Goal: Transaction & Acquisition: Purchase product/service

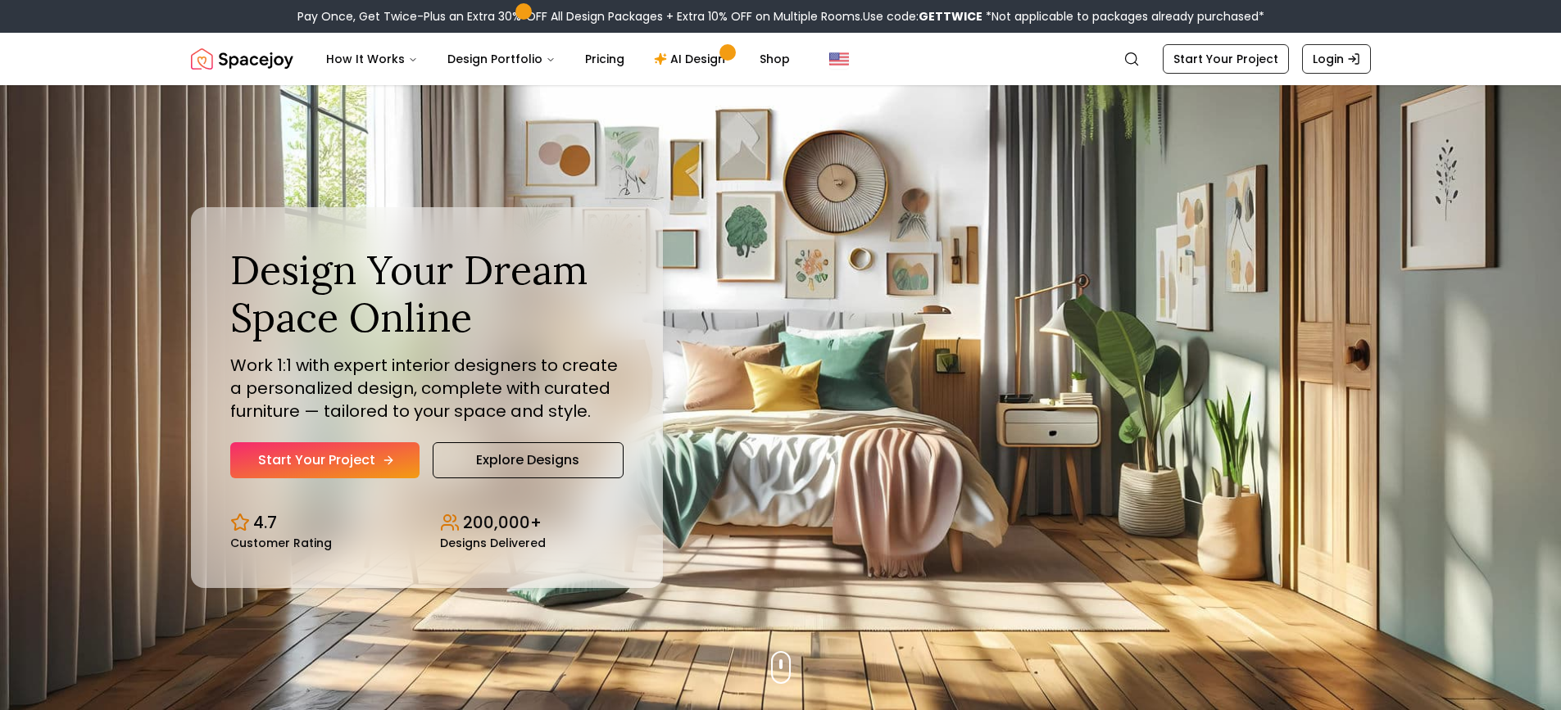
click at [356, 445] on link "Start Your Project" at bounding box center [324, 460] width 189 height 36
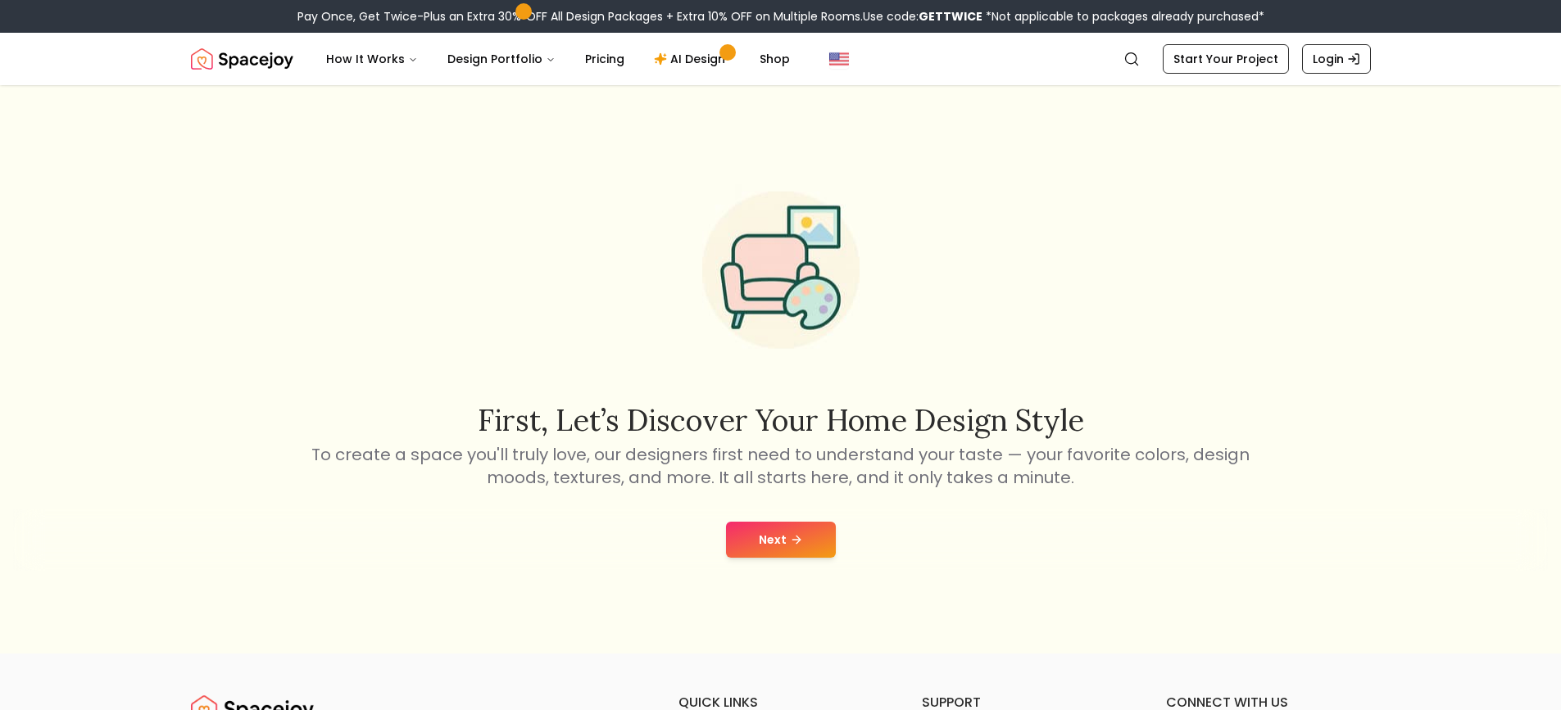
click at [774, 544] on button "Next" at bounding box center [781, 540] width 110 height 36
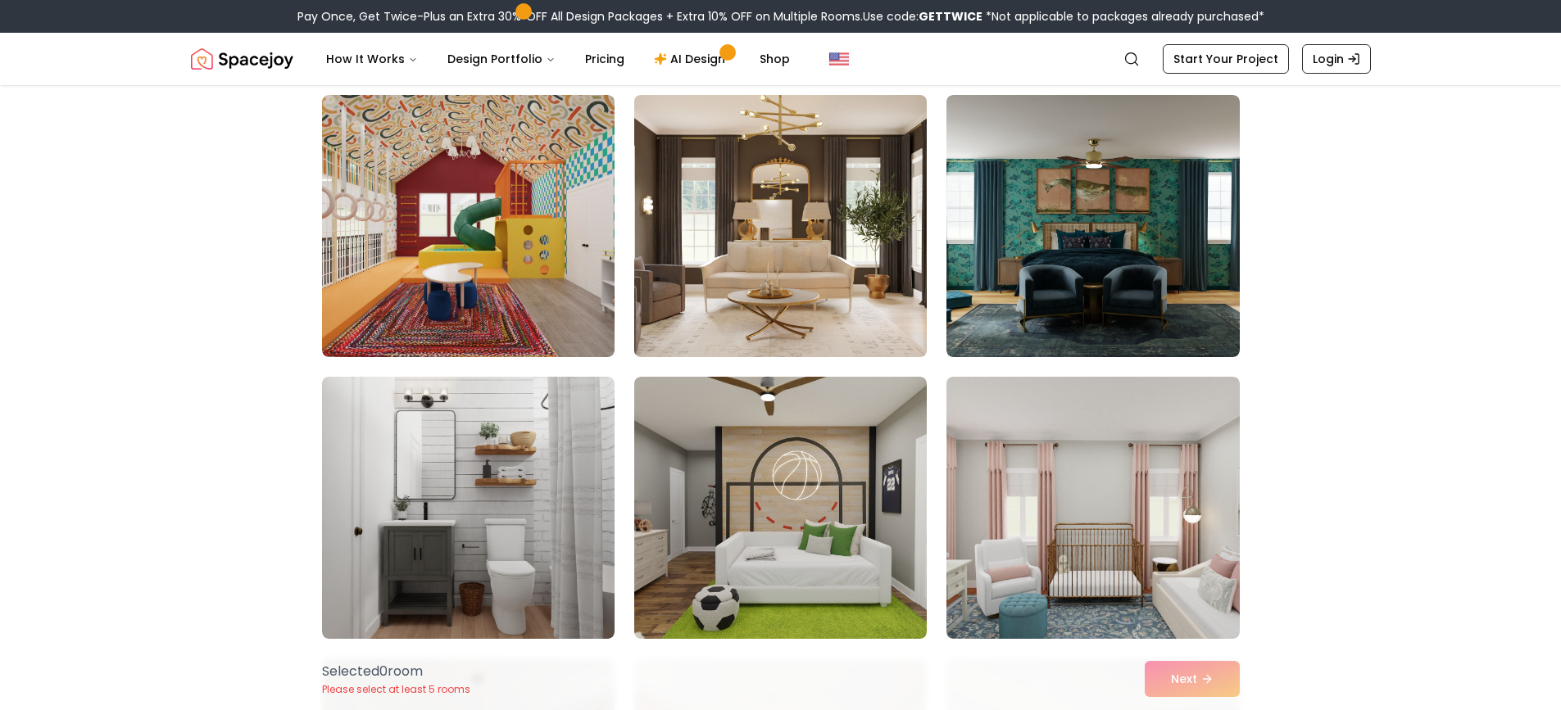
scroll to position [492, 0]
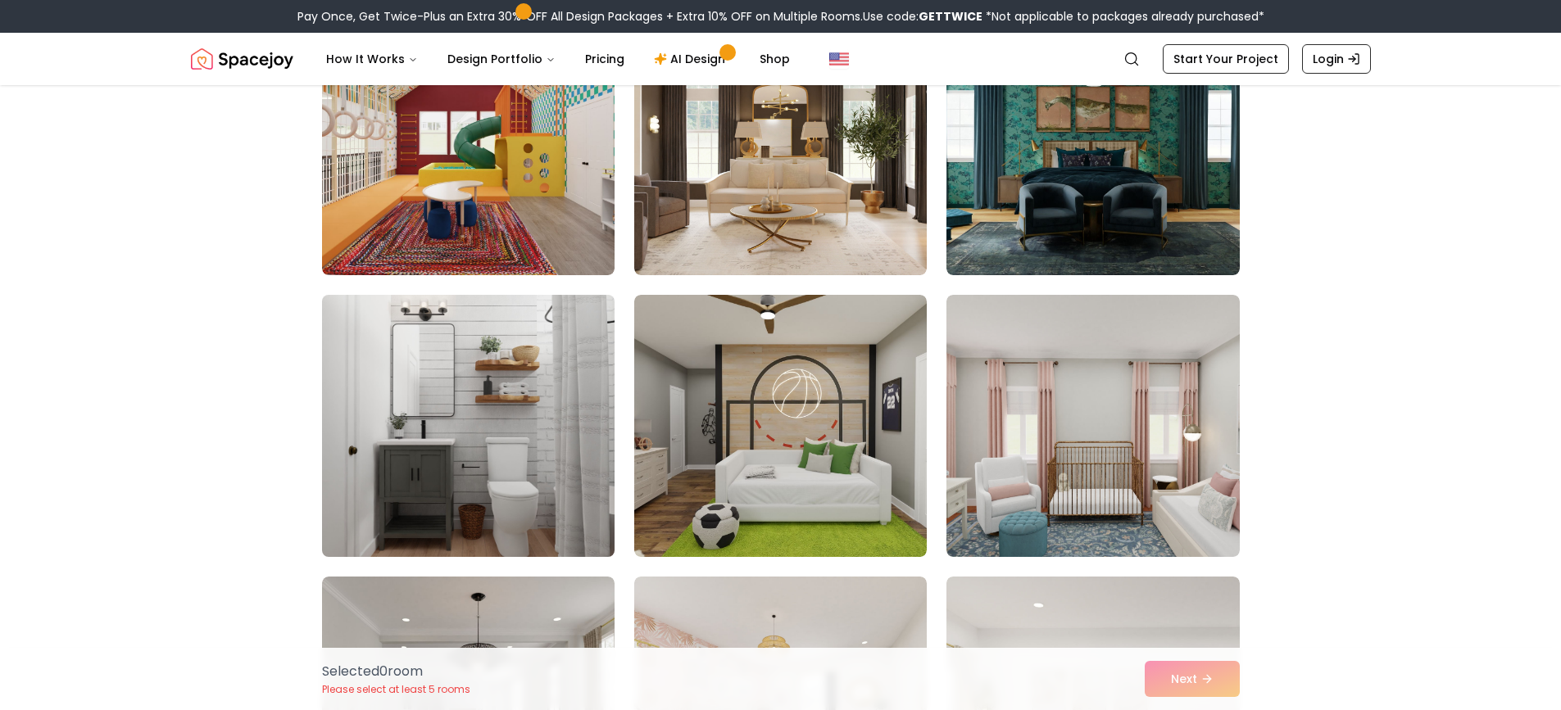
click at [581, 420] on img at bounding box center [468, 425] width 307 height 275
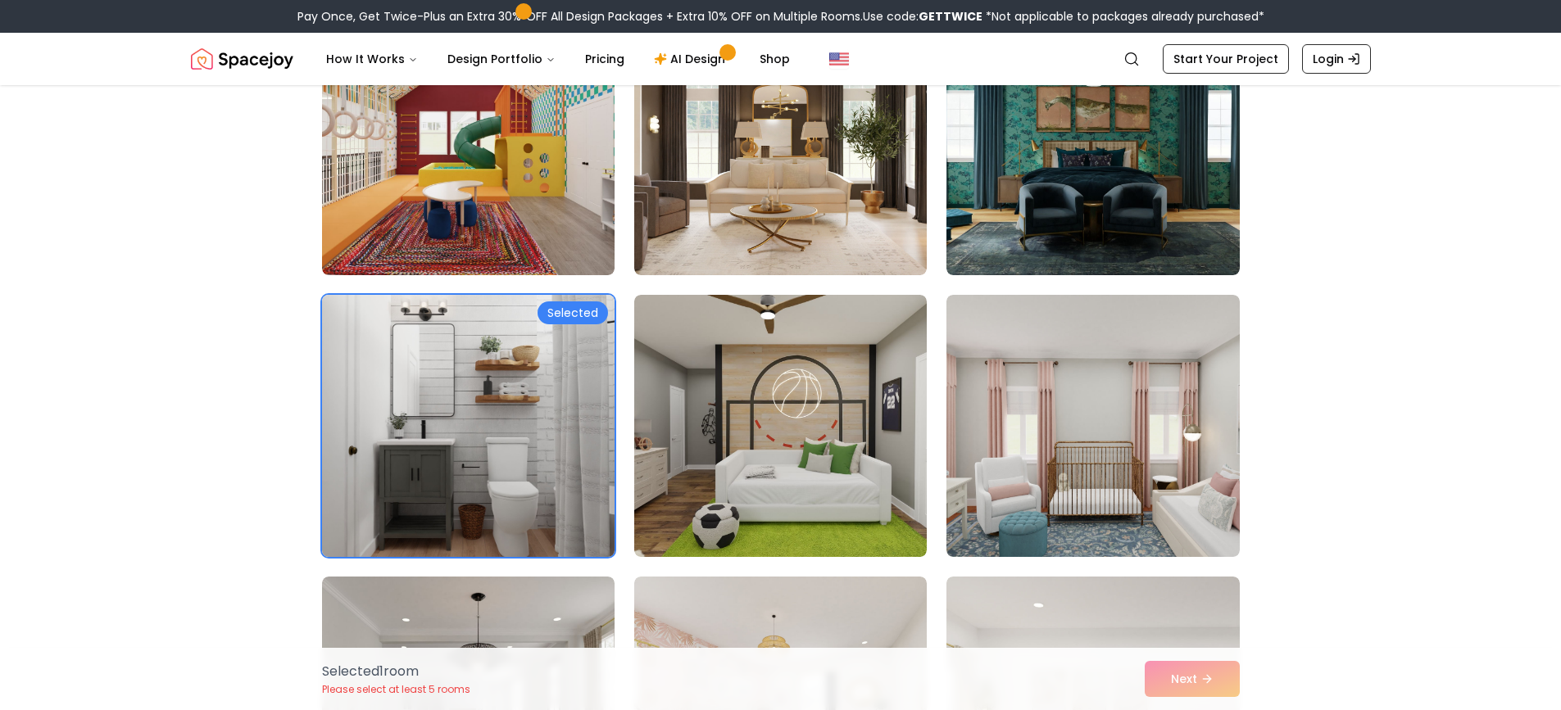
click at [562, 313] on div "Selected" at bounding box center [573, 313] width 70 height 23
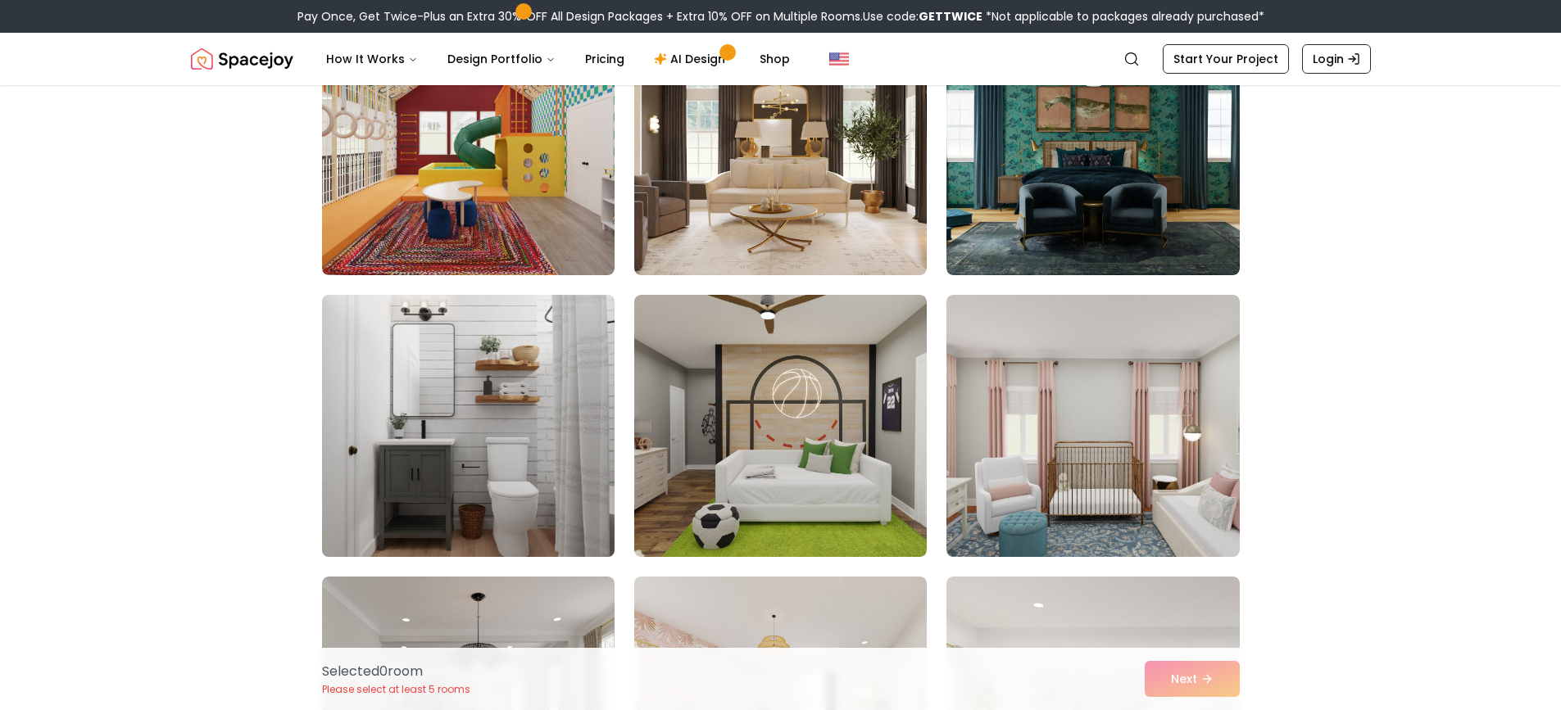
click at [562, 313] on img at bounding box center [468, 425] width 307 height 275
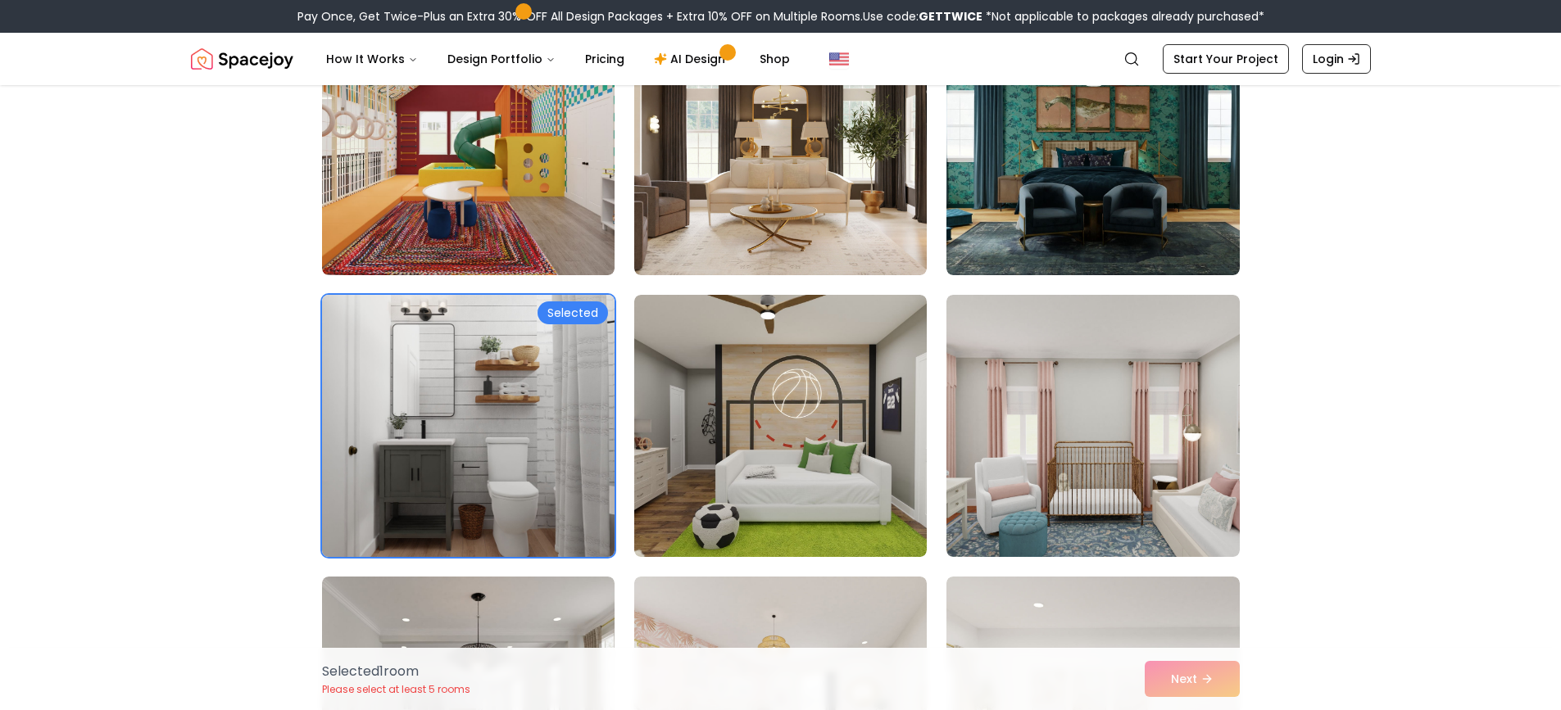
scroll to position [656, 0]
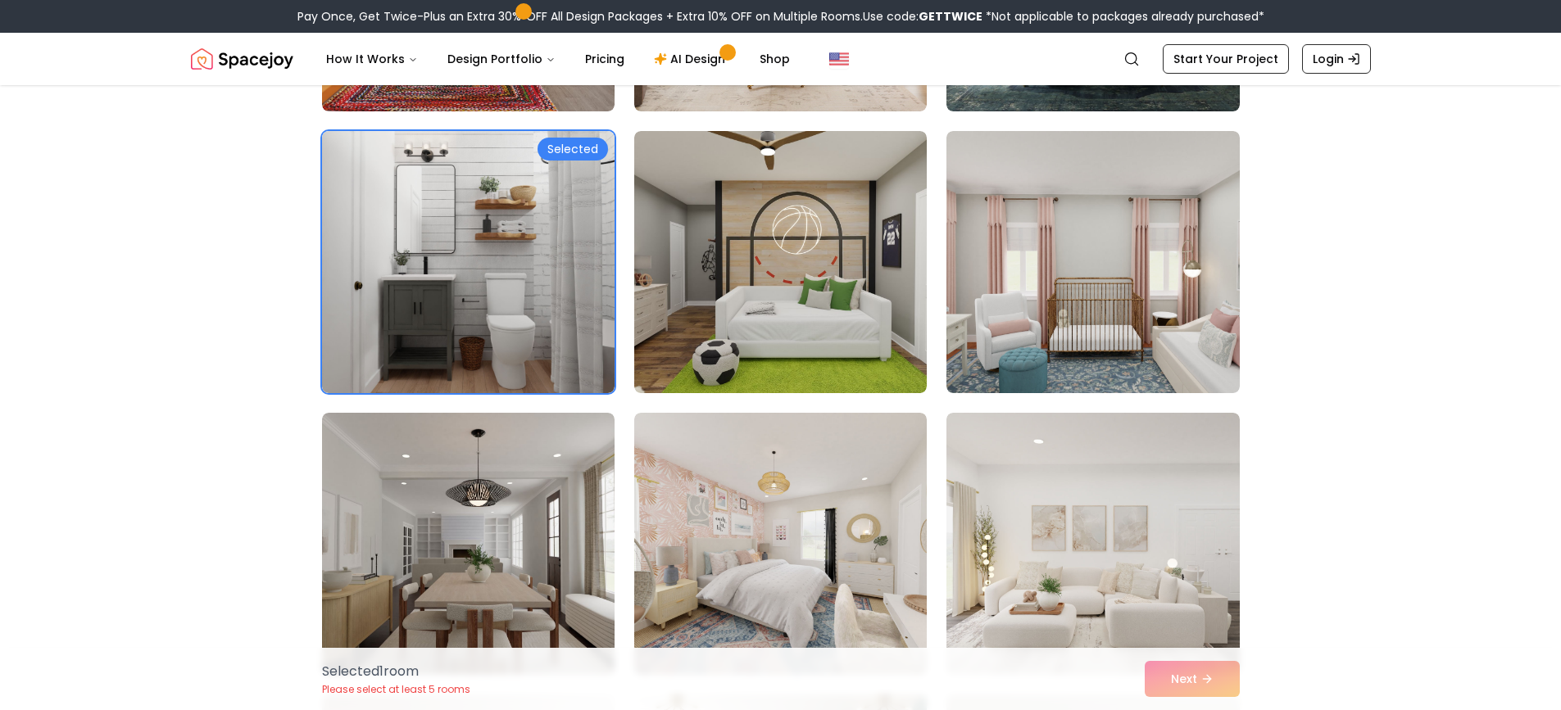
click at [1191, 682] on div "Selected 1 room Please select at least 5 rooms Next" at bounding box center [781, 679] width 944 height 62
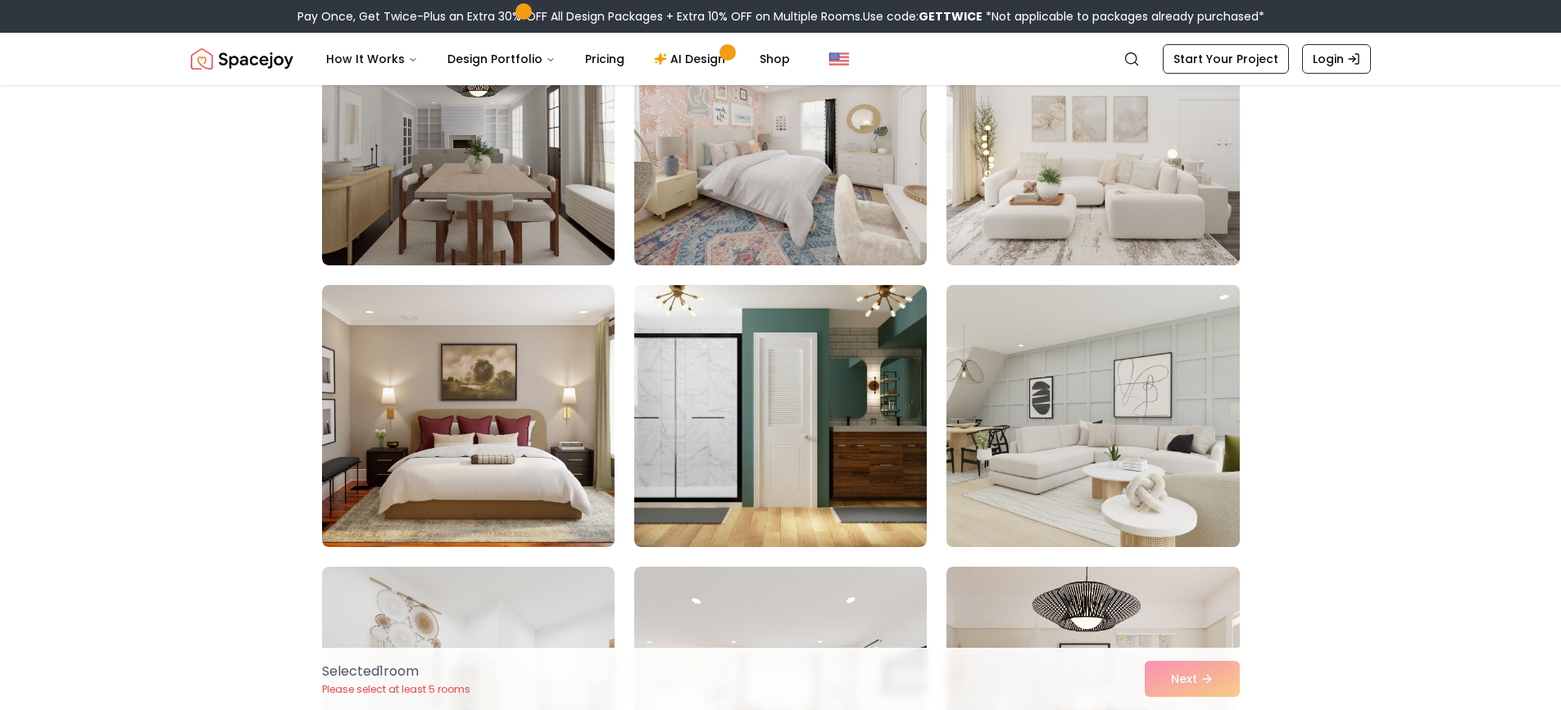
click at [1166, 415] on img at bounding box center [1092, 416] width 307 height 275
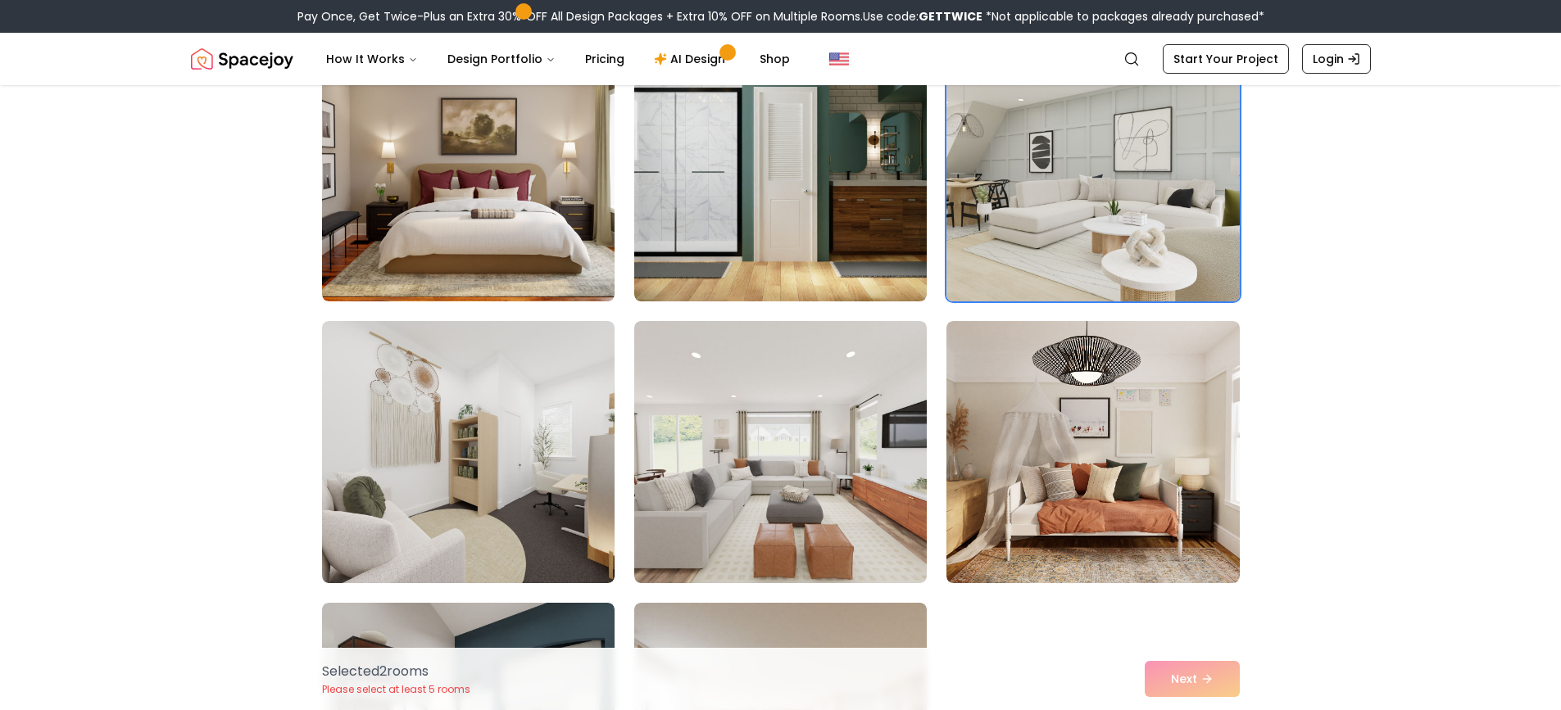
scroll to position [1393, 0]
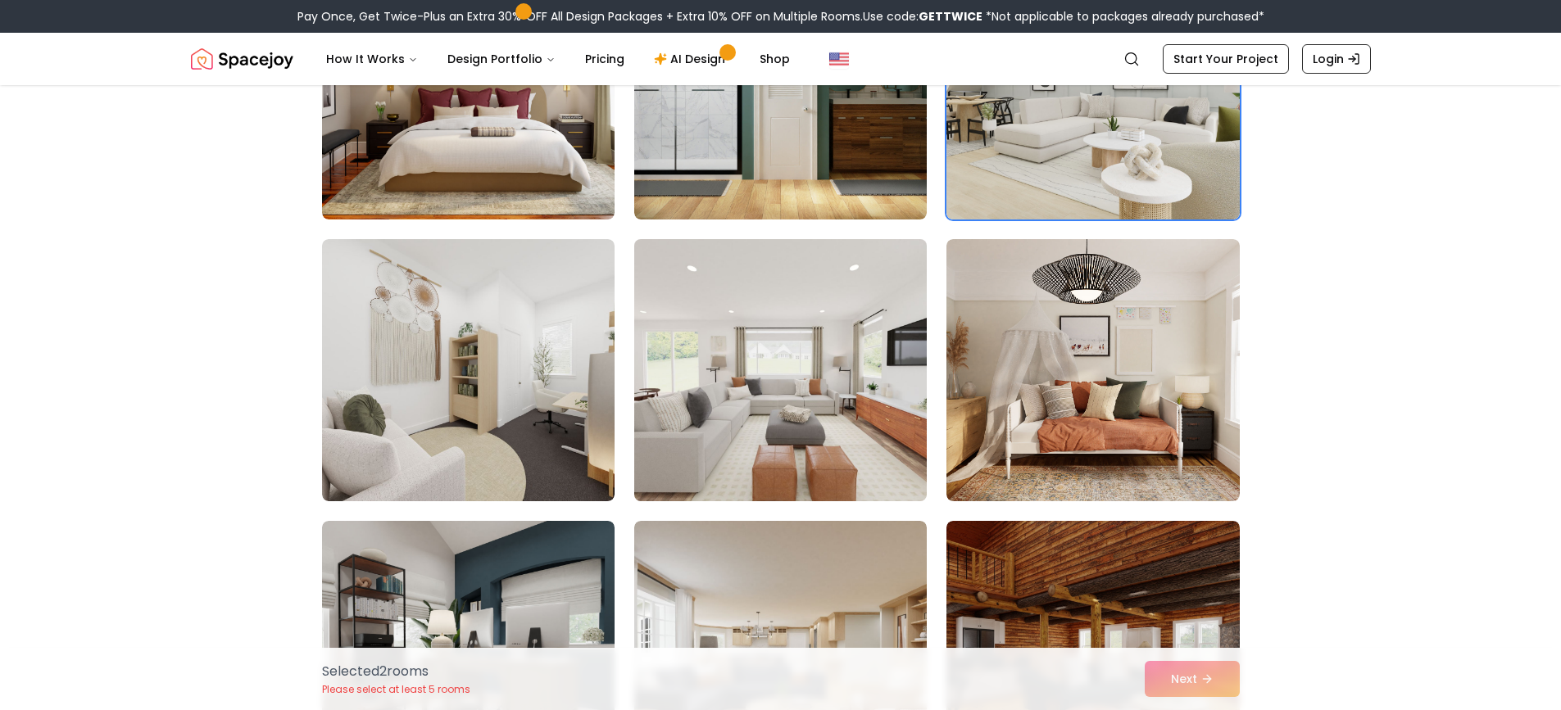
click at [848, 433] on img at bounding box center [780, 370] width 307 height 275
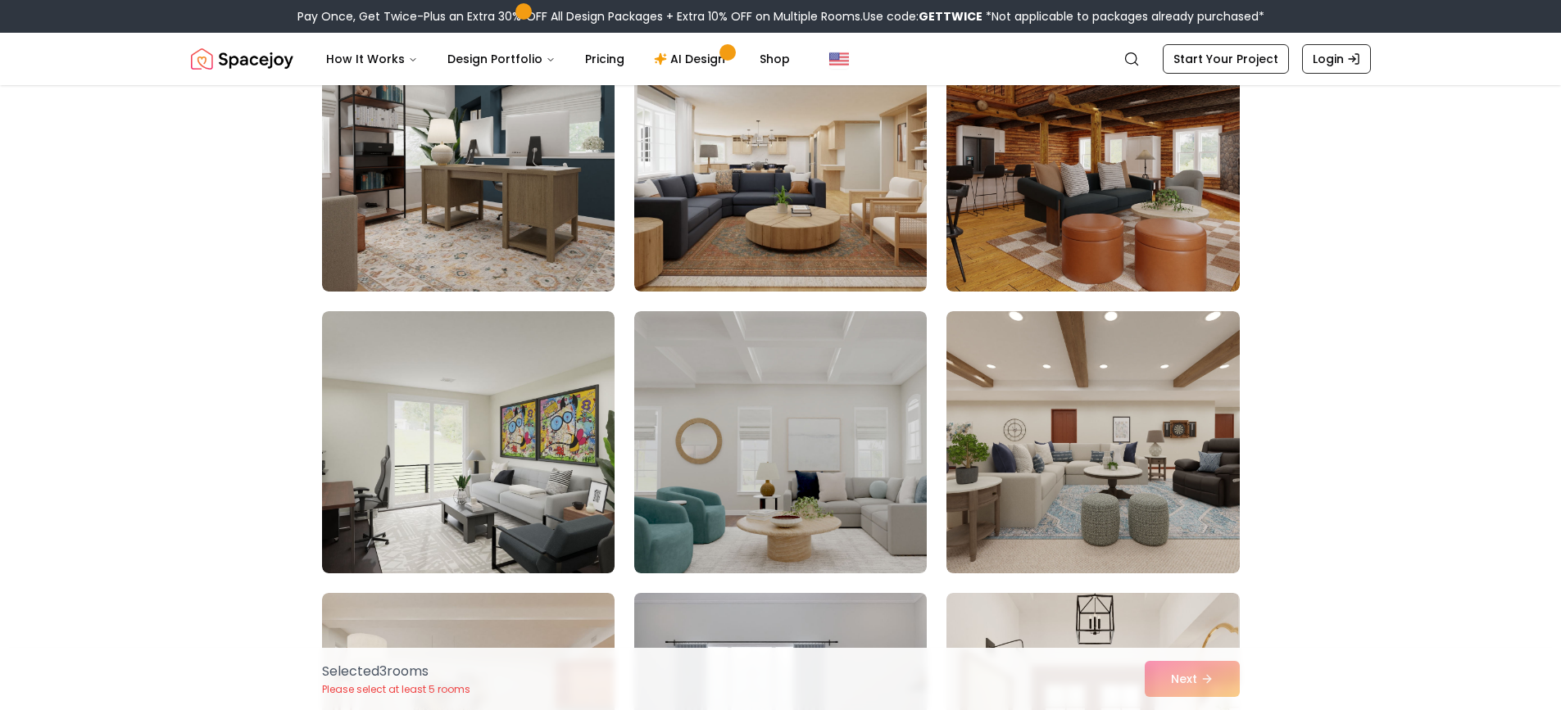
scroll to position [2212, 0]
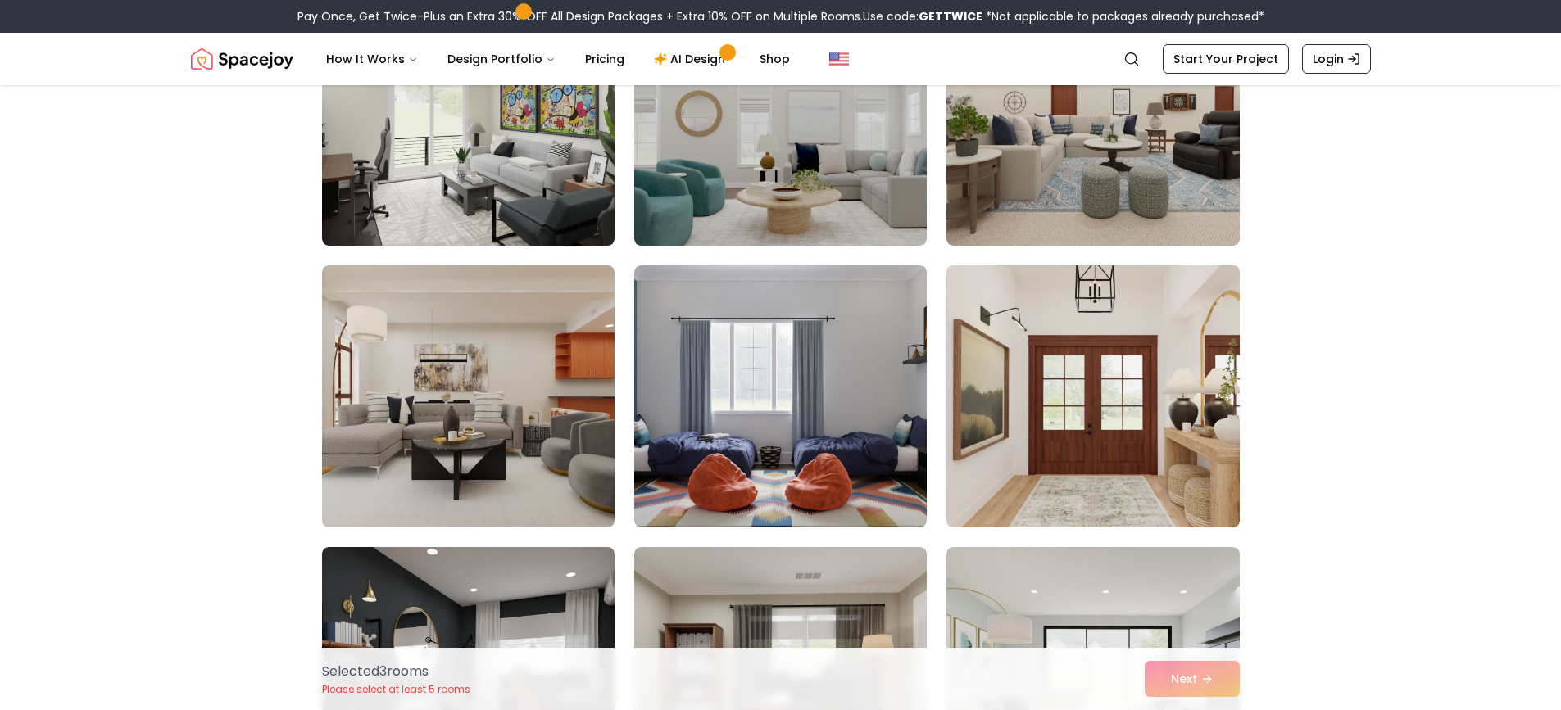
click at [1159, 492] on img at bounding box center [1092, 396] width 307 height 275
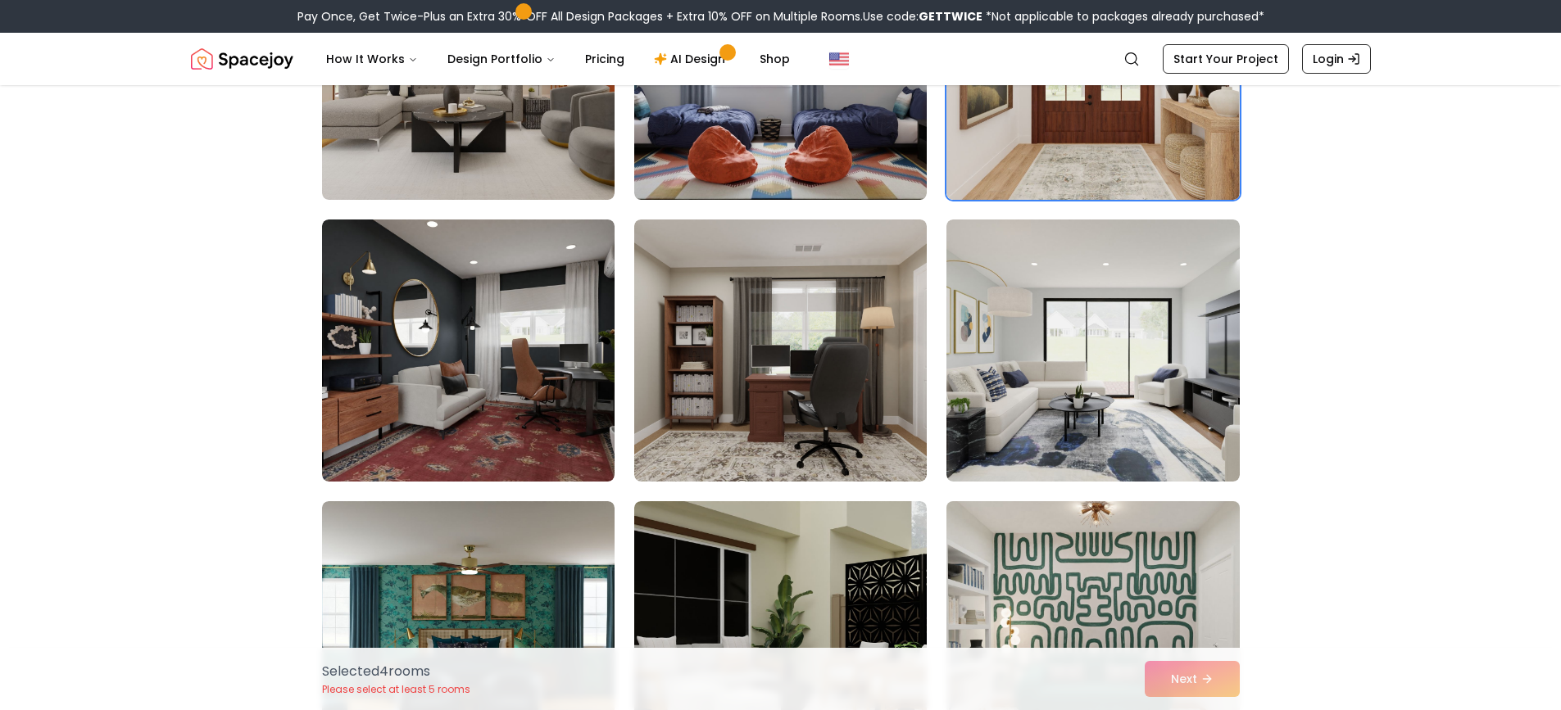
scroll to position [2868, 0]
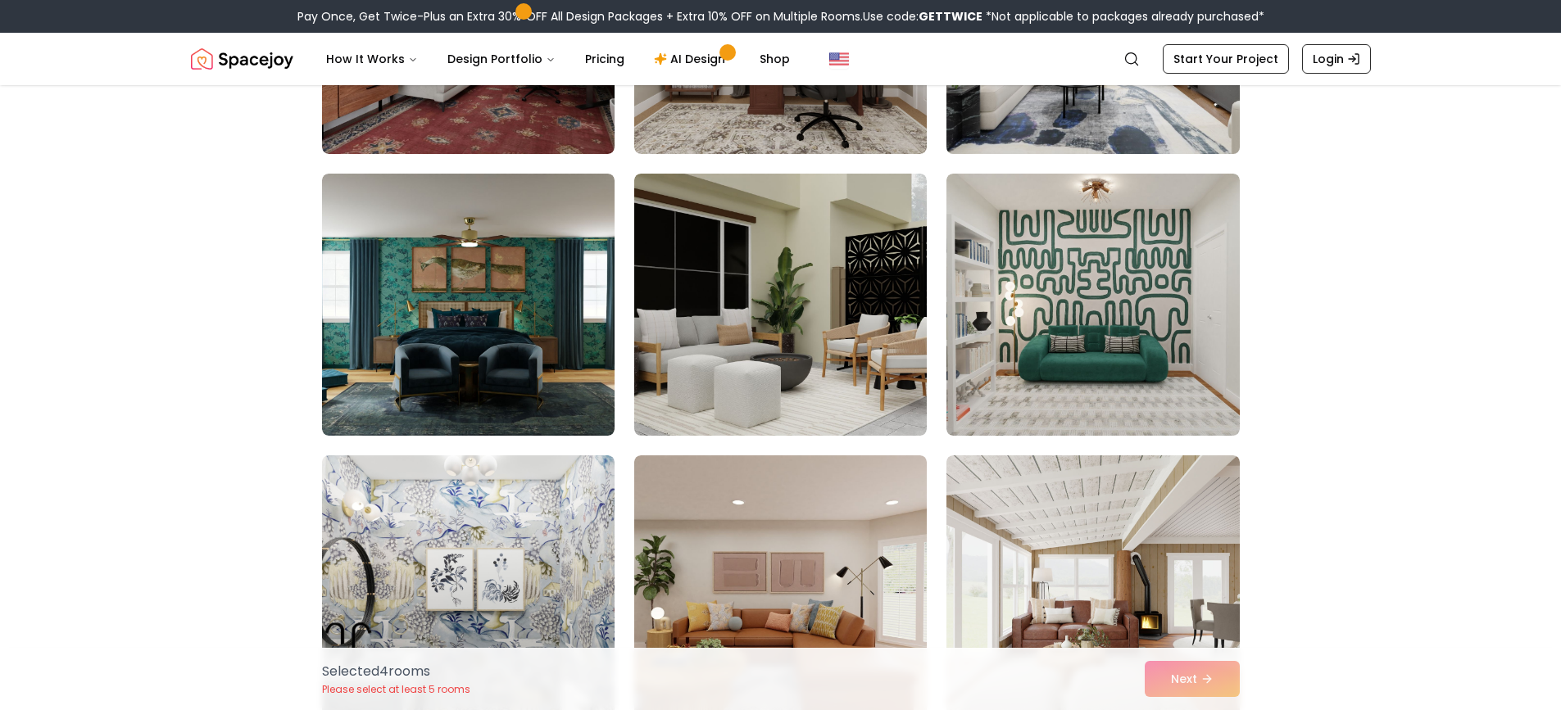
click at [1140, 132] on img at bounding box center [1092, 22] width 307 height 275
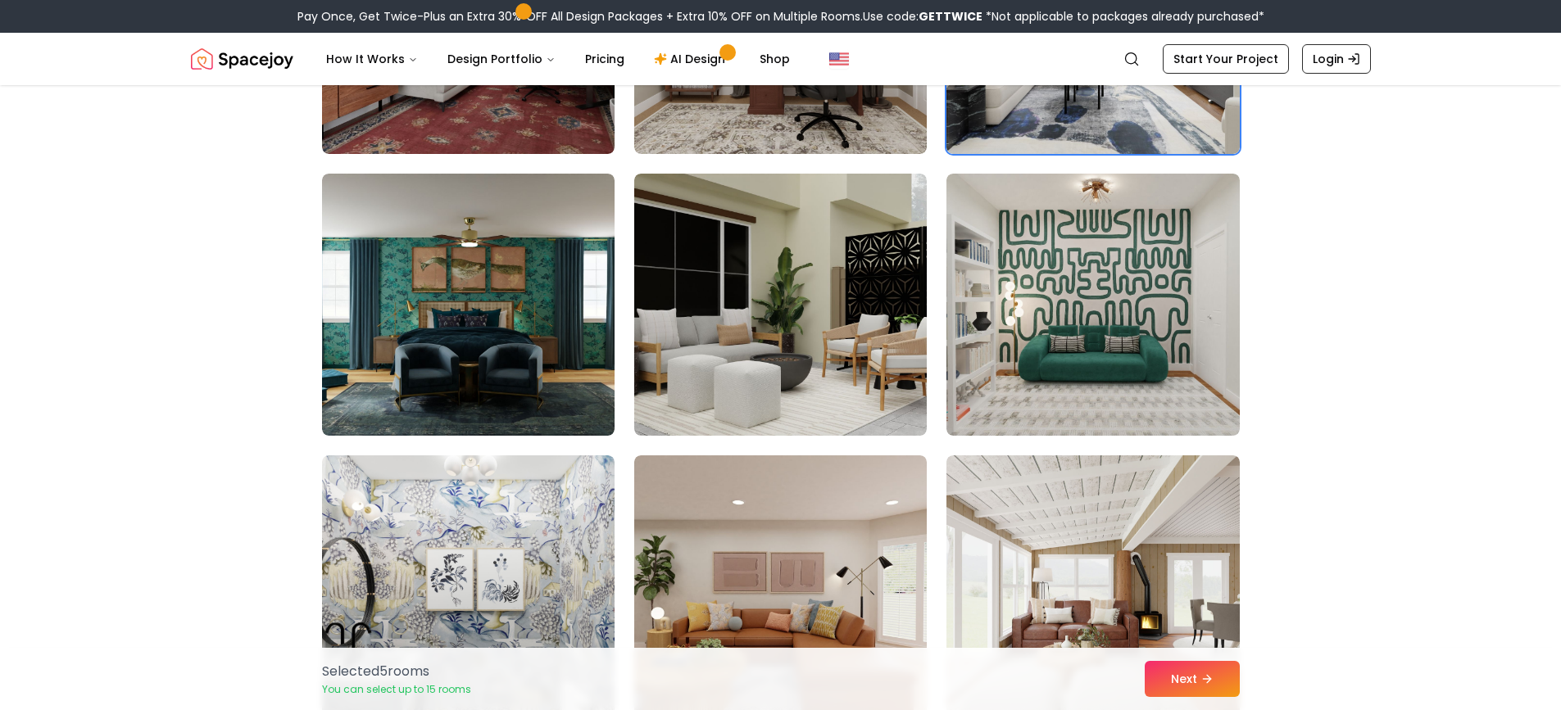
scroll to position [3032, 0]
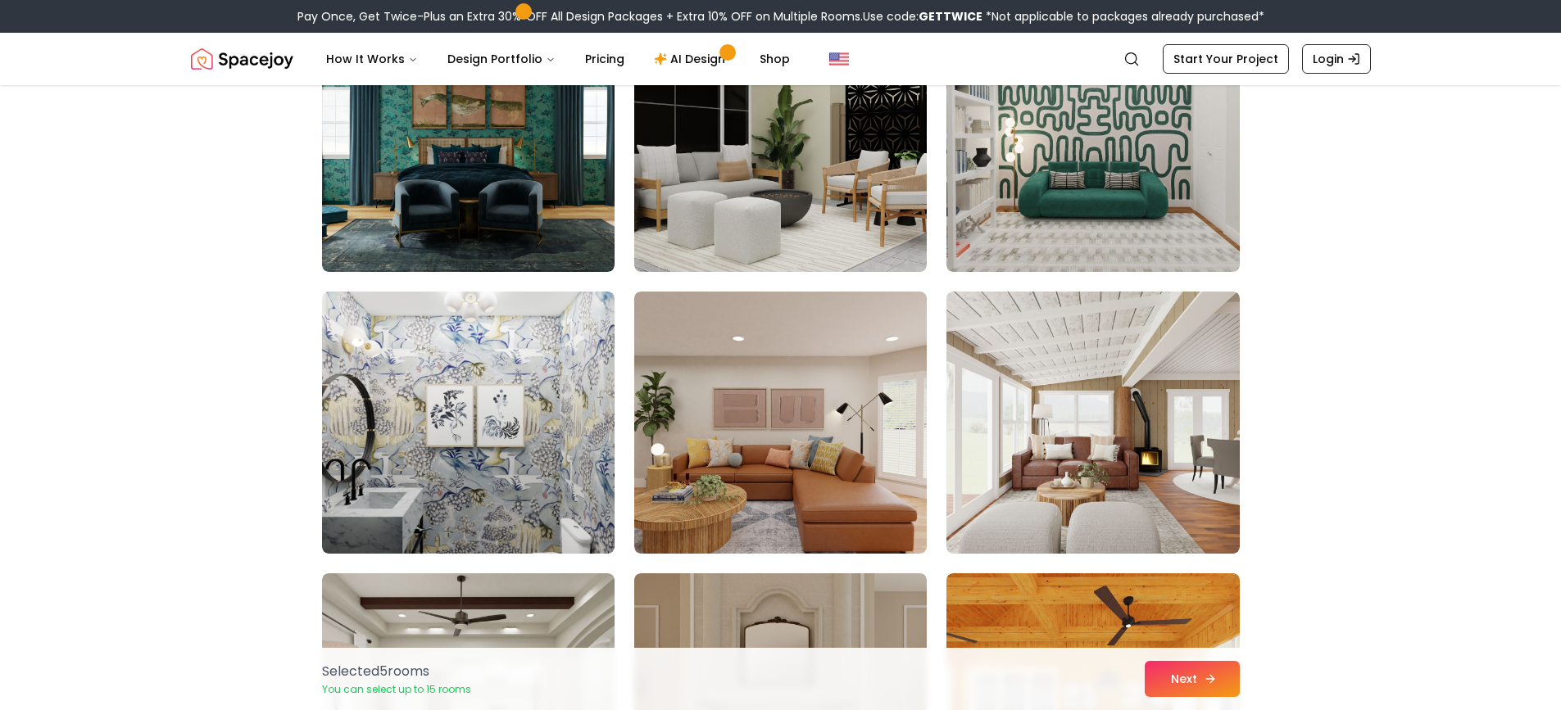
click at [1176, 691] on button "Next" at bounding box center [1192, 679] width 95 height 36
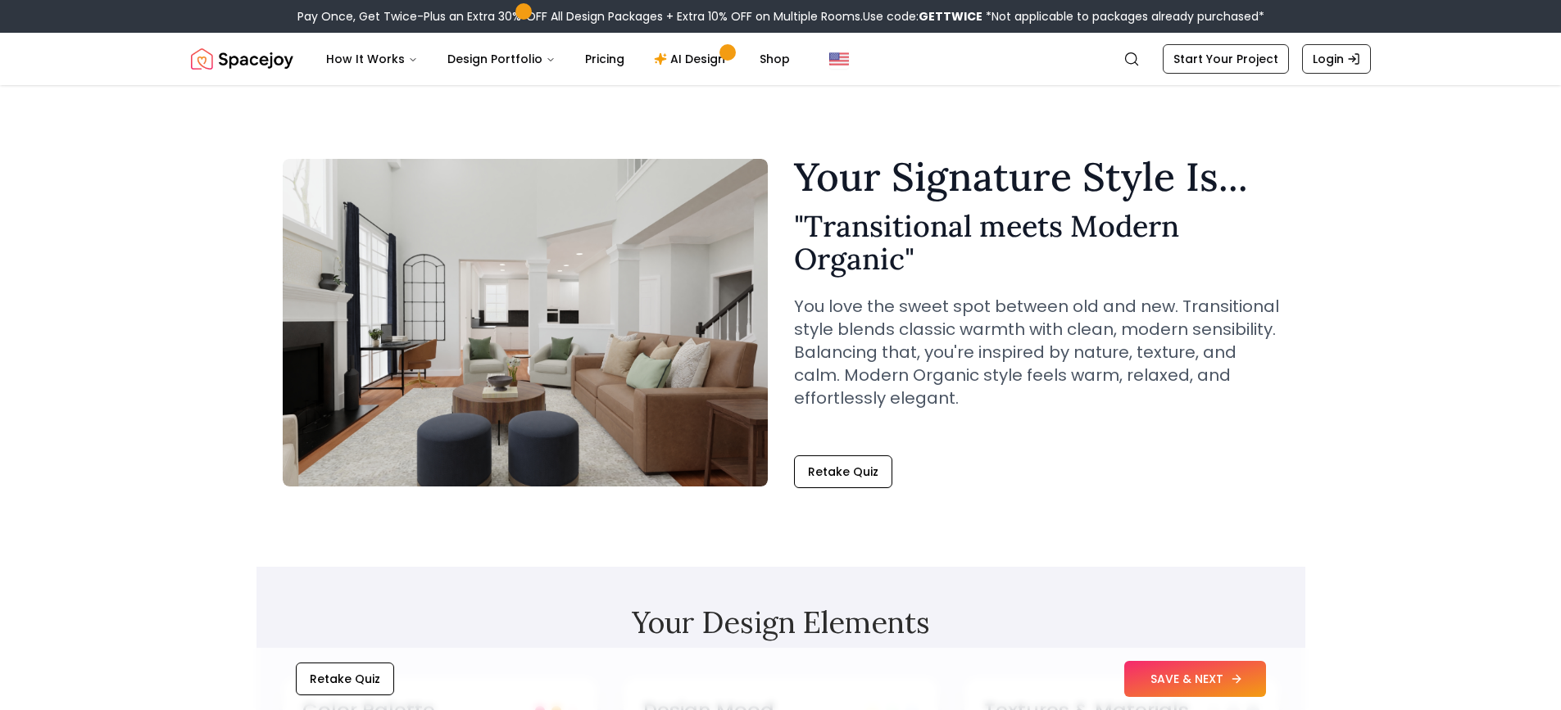
click at [1171, 688] on button "SAVE & NEXT" at bounding box center [1195, 679] width 142 height 36
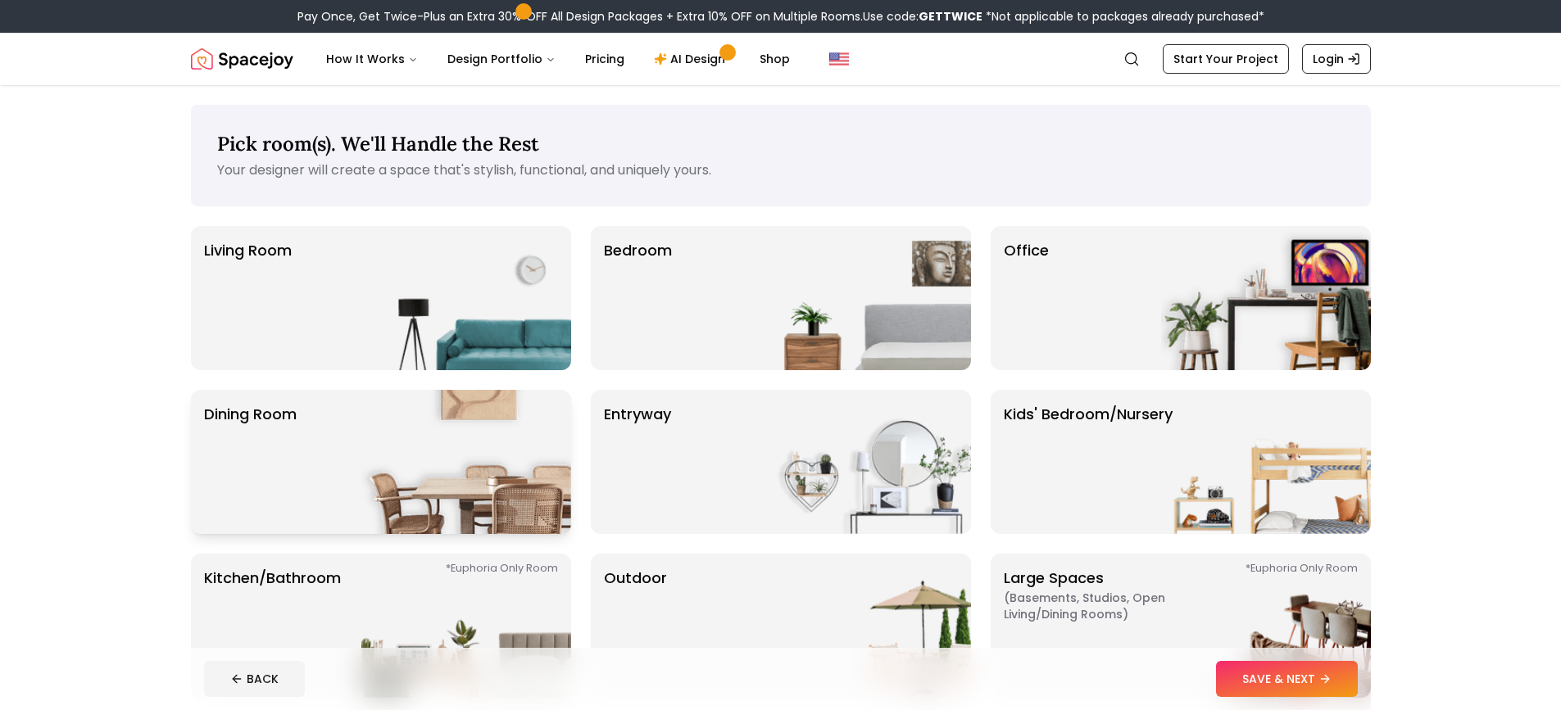
scroll to position [82, 0]
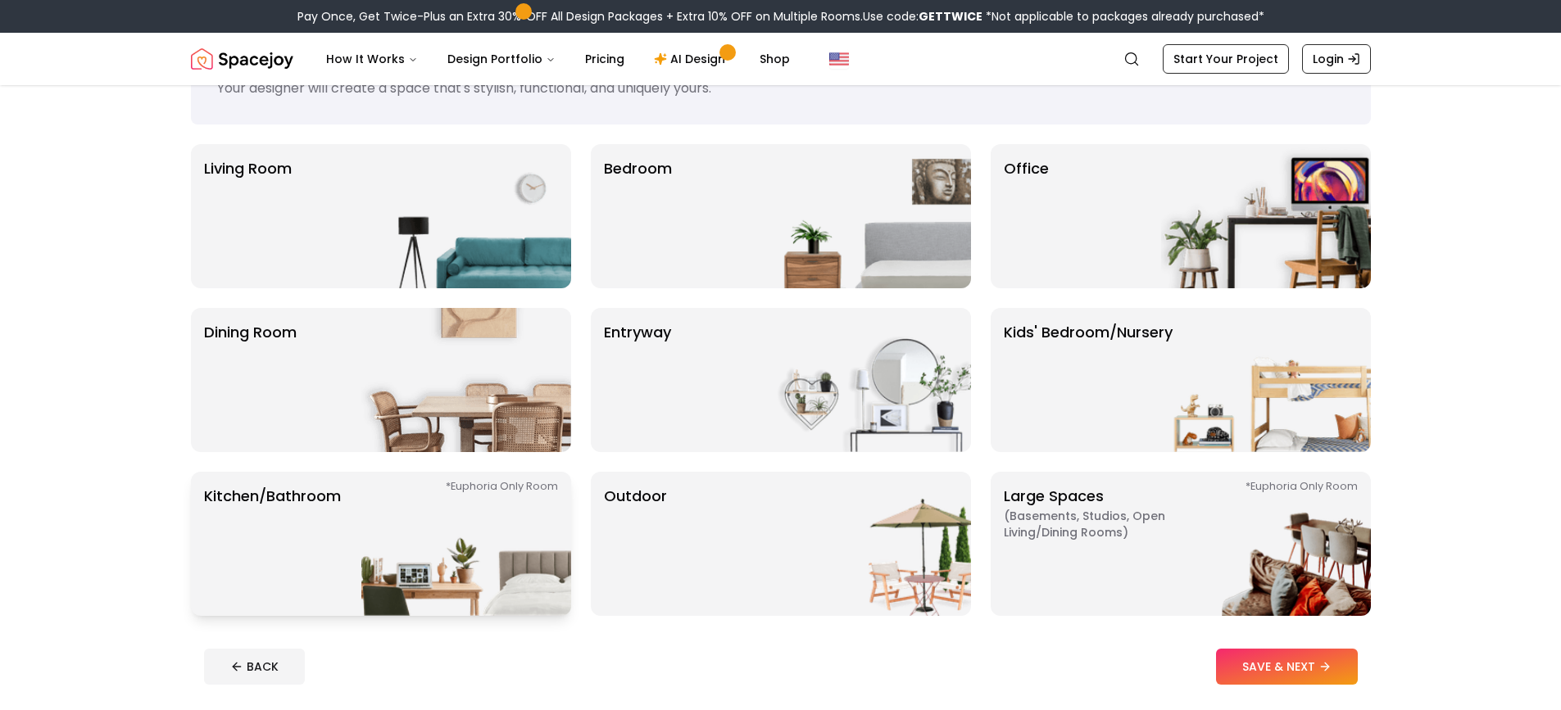
click at [390, 529] on img at bounding box center [466, 544] width 210 height 144
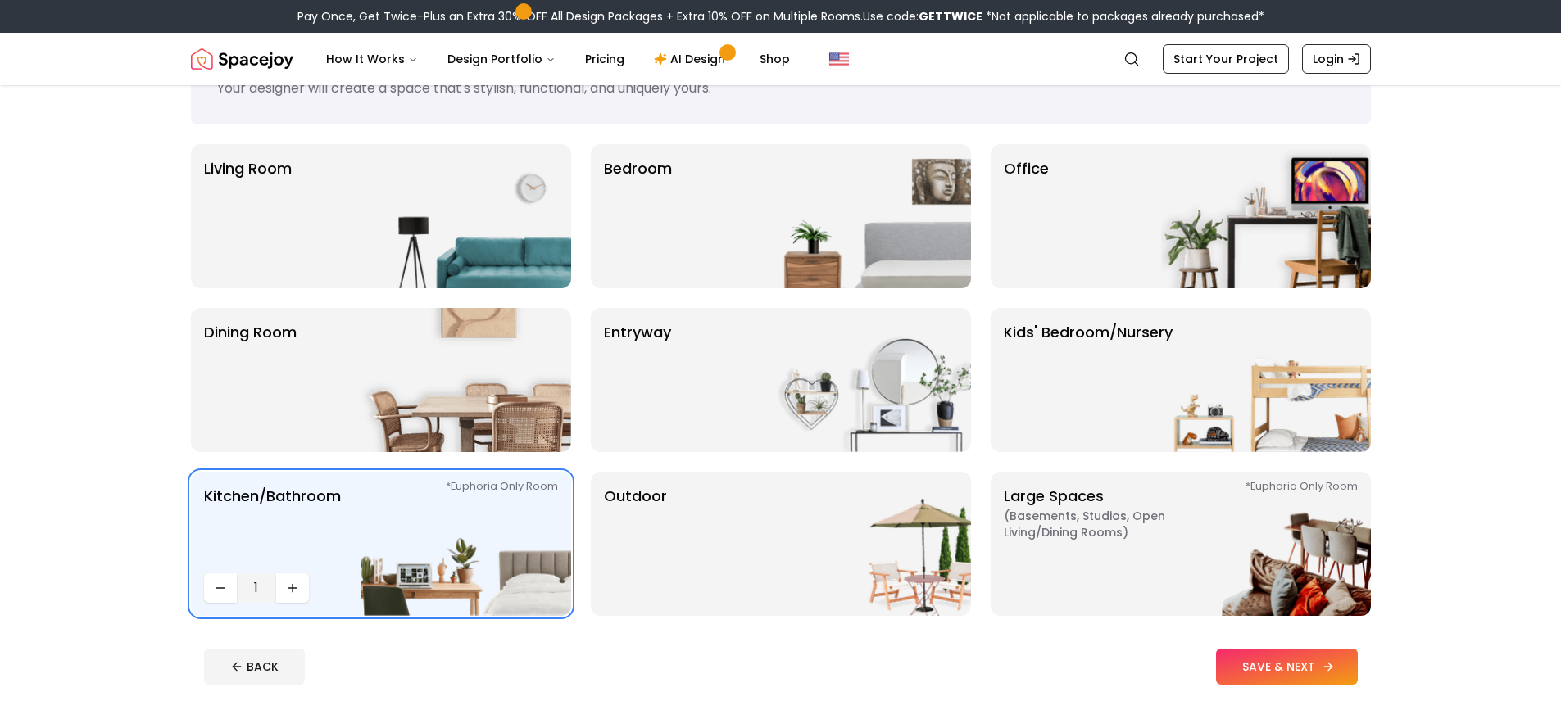
click at [1304, 670] on button "SAVE & NEXT" at bounding box center [1287, 667] width 142 height 36
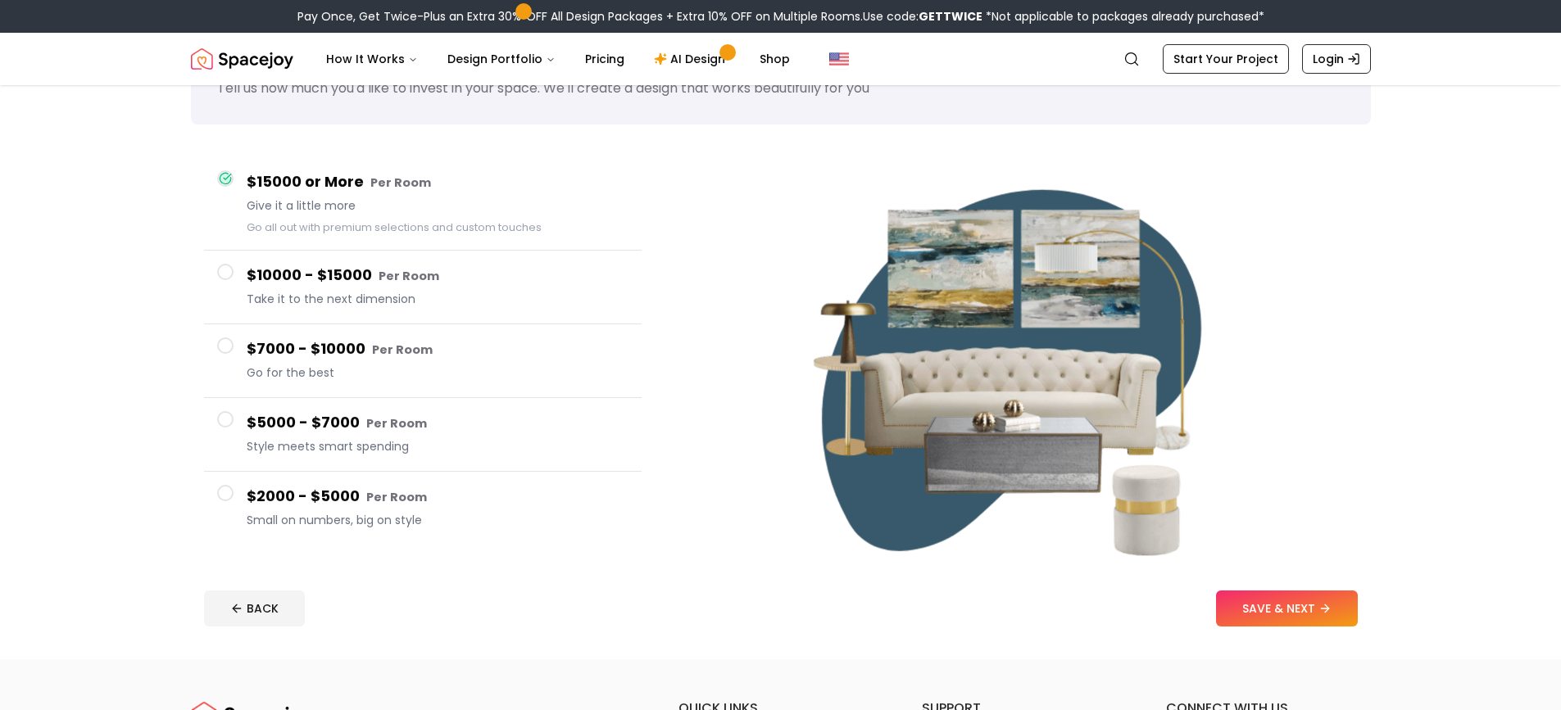
click at [225, 428] on button "$5000 - $7000 Per Room Style meets smart spending" at bounding box center [423, 435] width 438 height 74
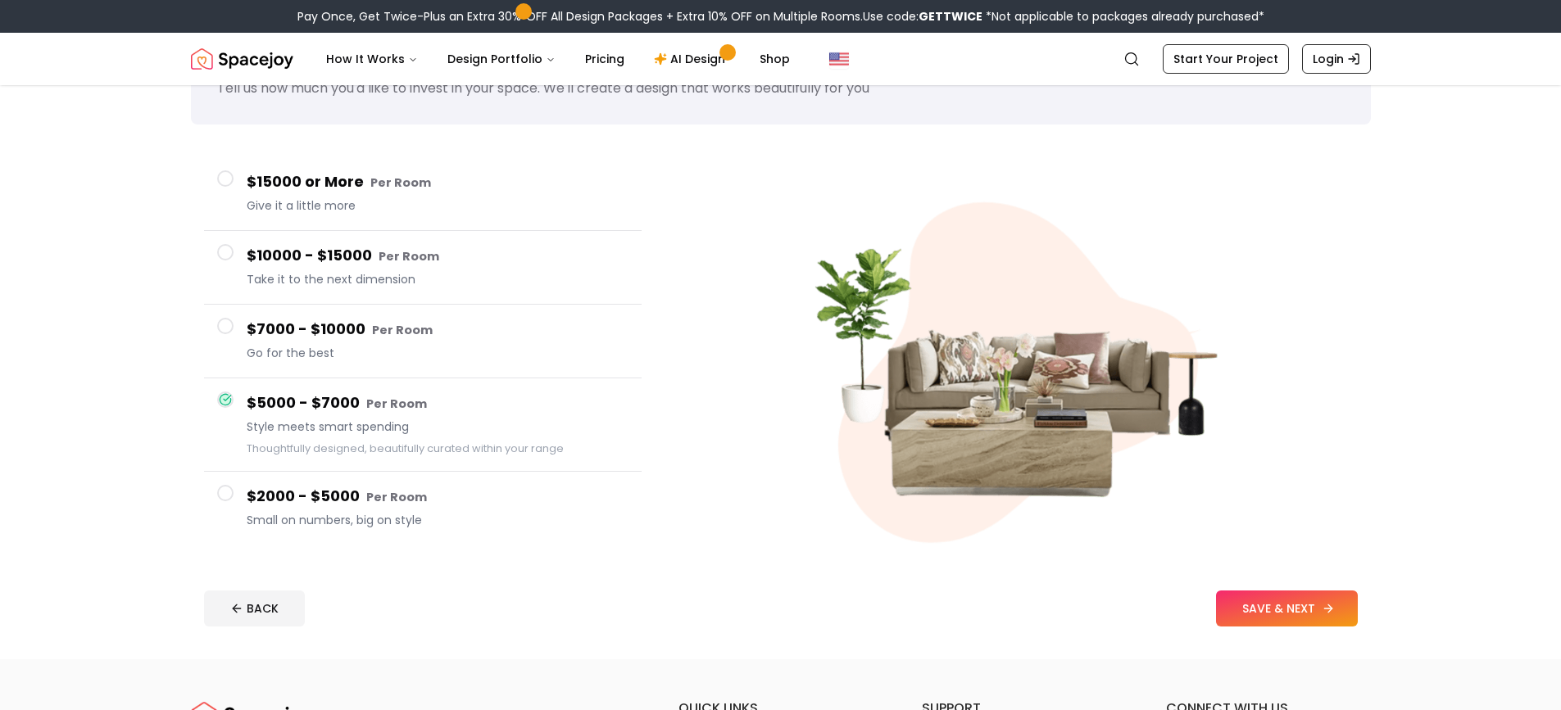
click at [1336, 605] on button "SAVE & NEXT" at bounding box center [1287, 609] width 142 height 36
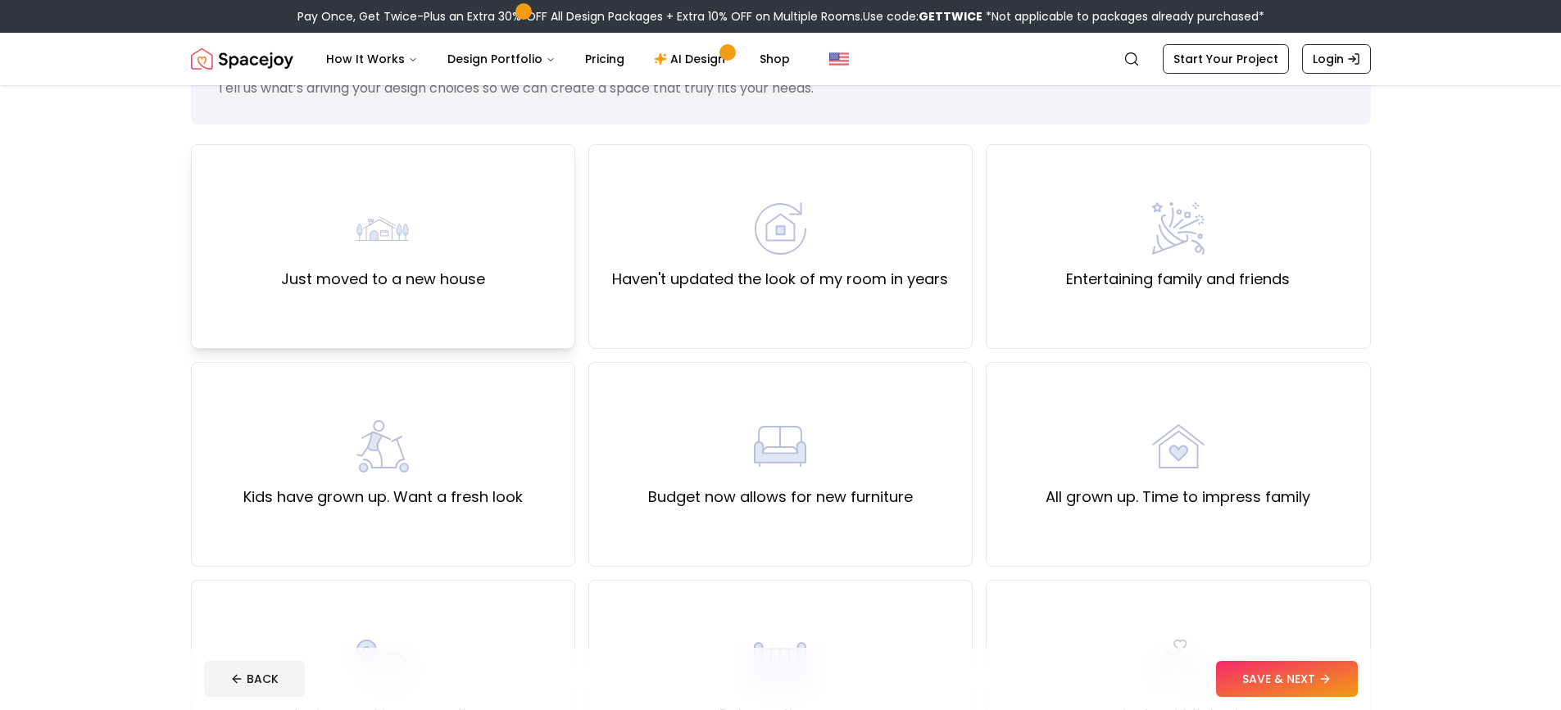
click at [442, 259] on div "Just moved to a new house" at bounding box center [383, 246] width 204 height 88
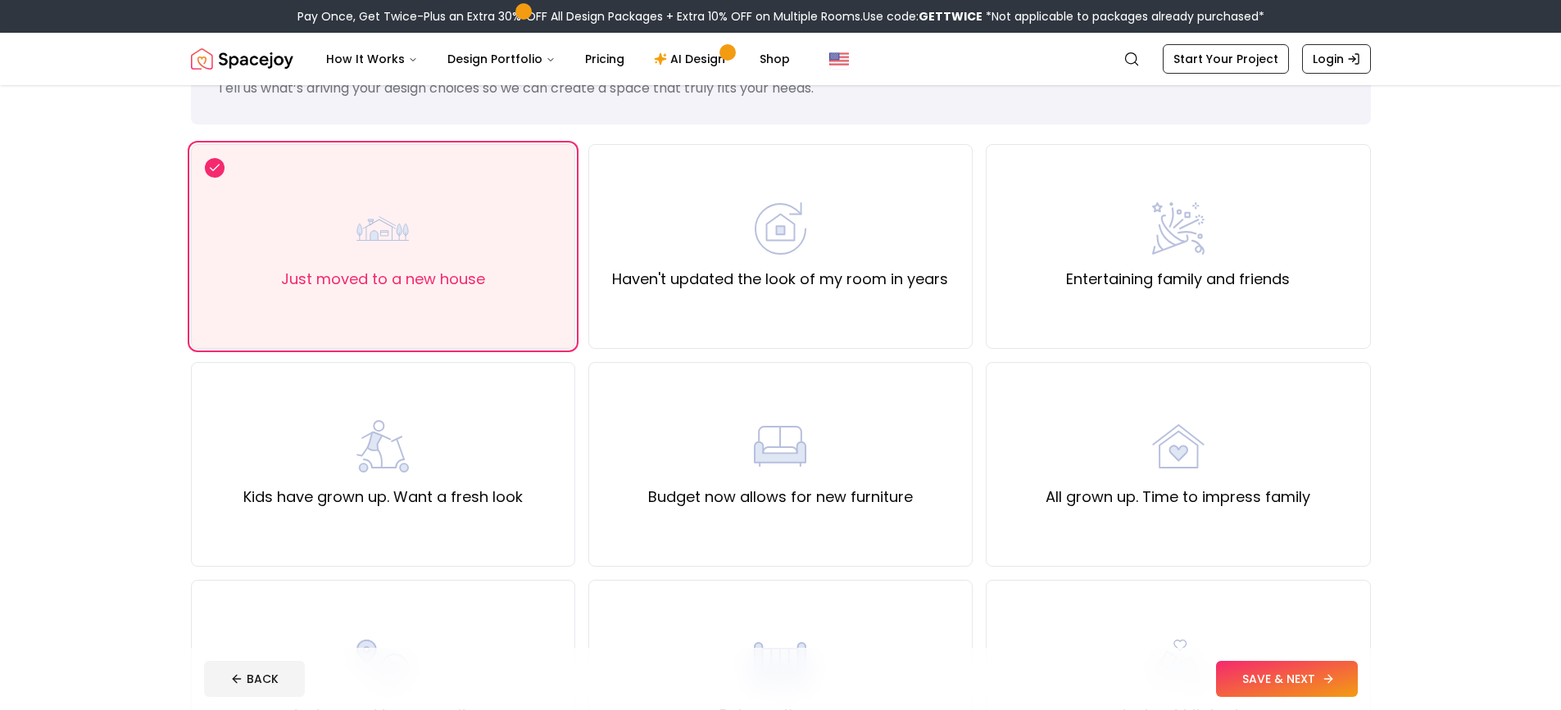
click at [1273, 665] on button "SAVE & NEXT" at bounding box center [1287, 679] width 142 height 36
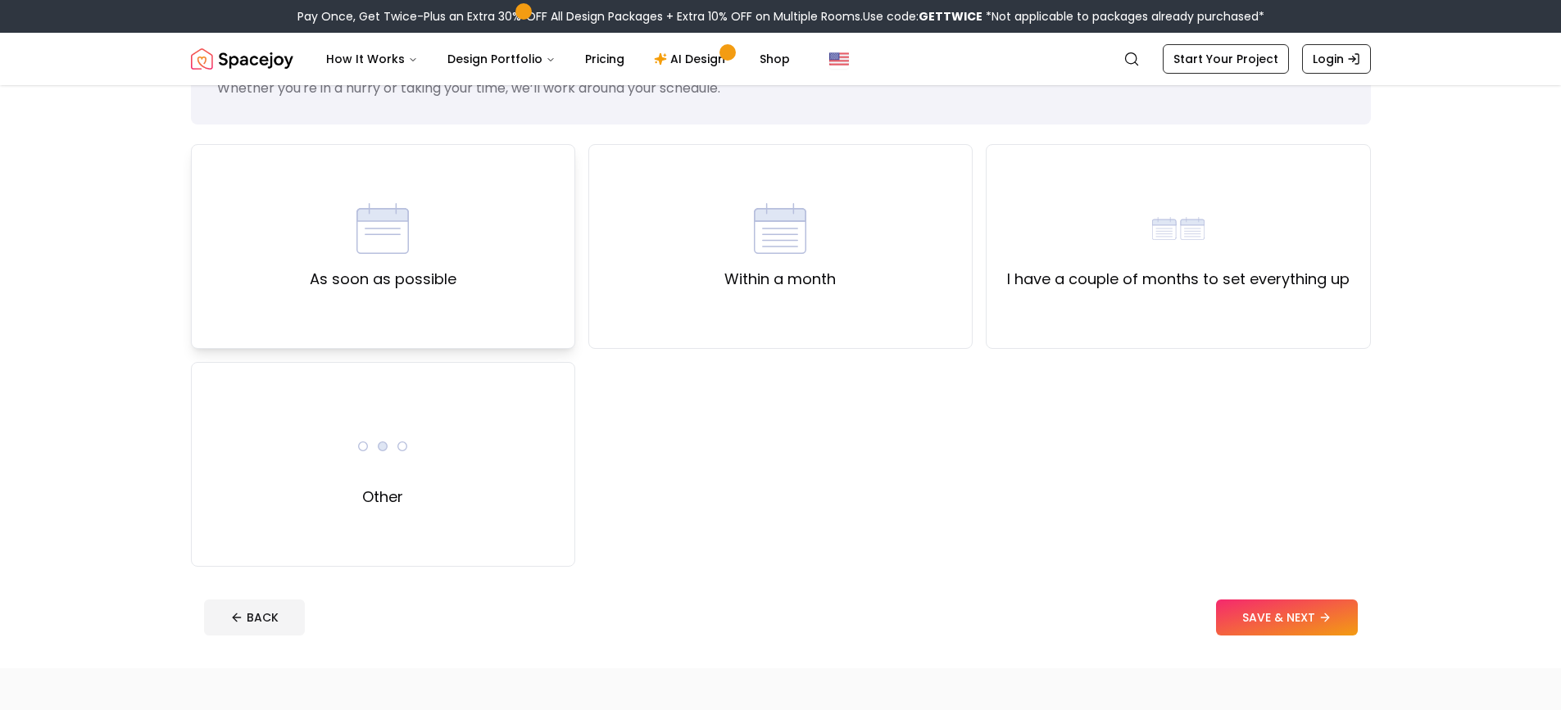
click at [378, 238] on img at bounding box center [382, 228] width 52 height 52
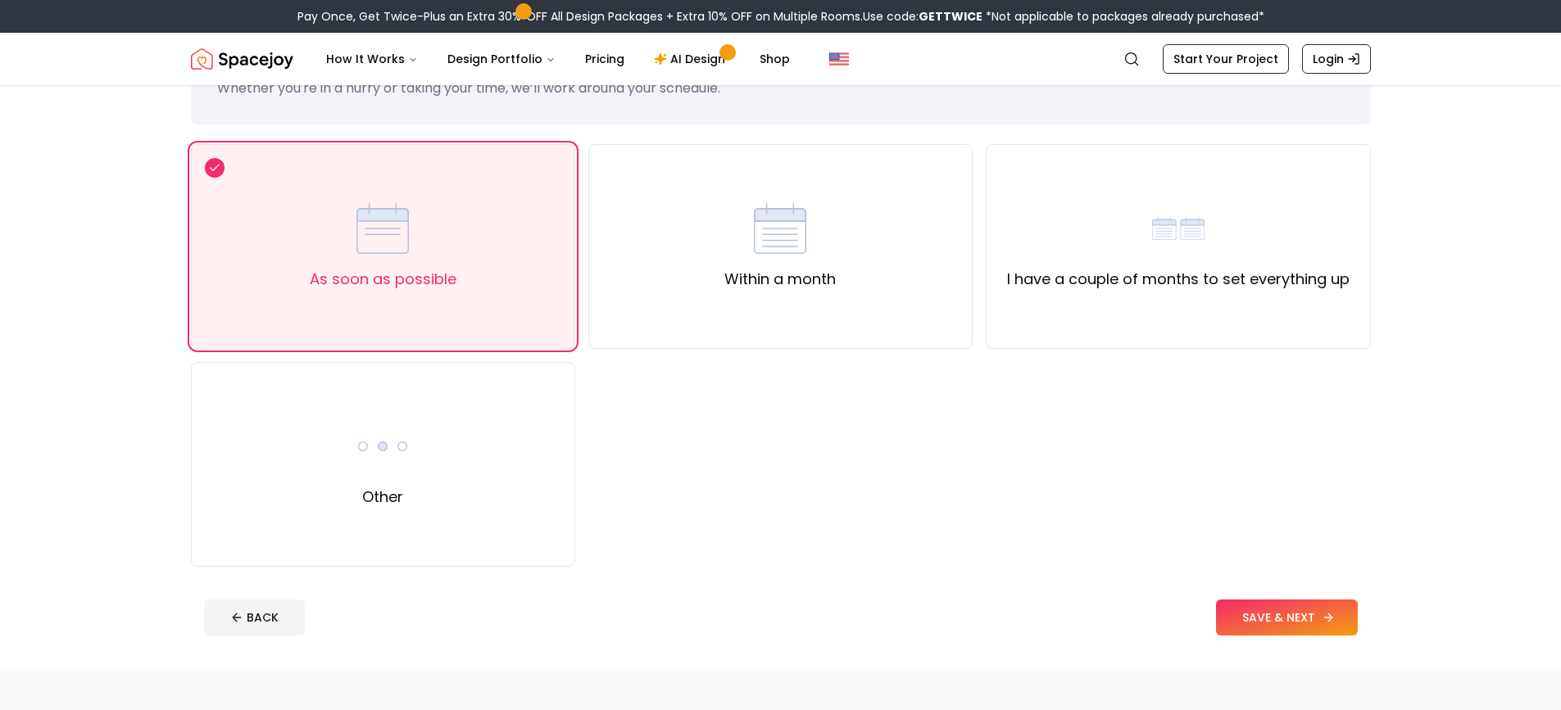
click at [1286, 606] on button "SAVE & NEXT" at bounding box center [1287, 618] width 142 height 36
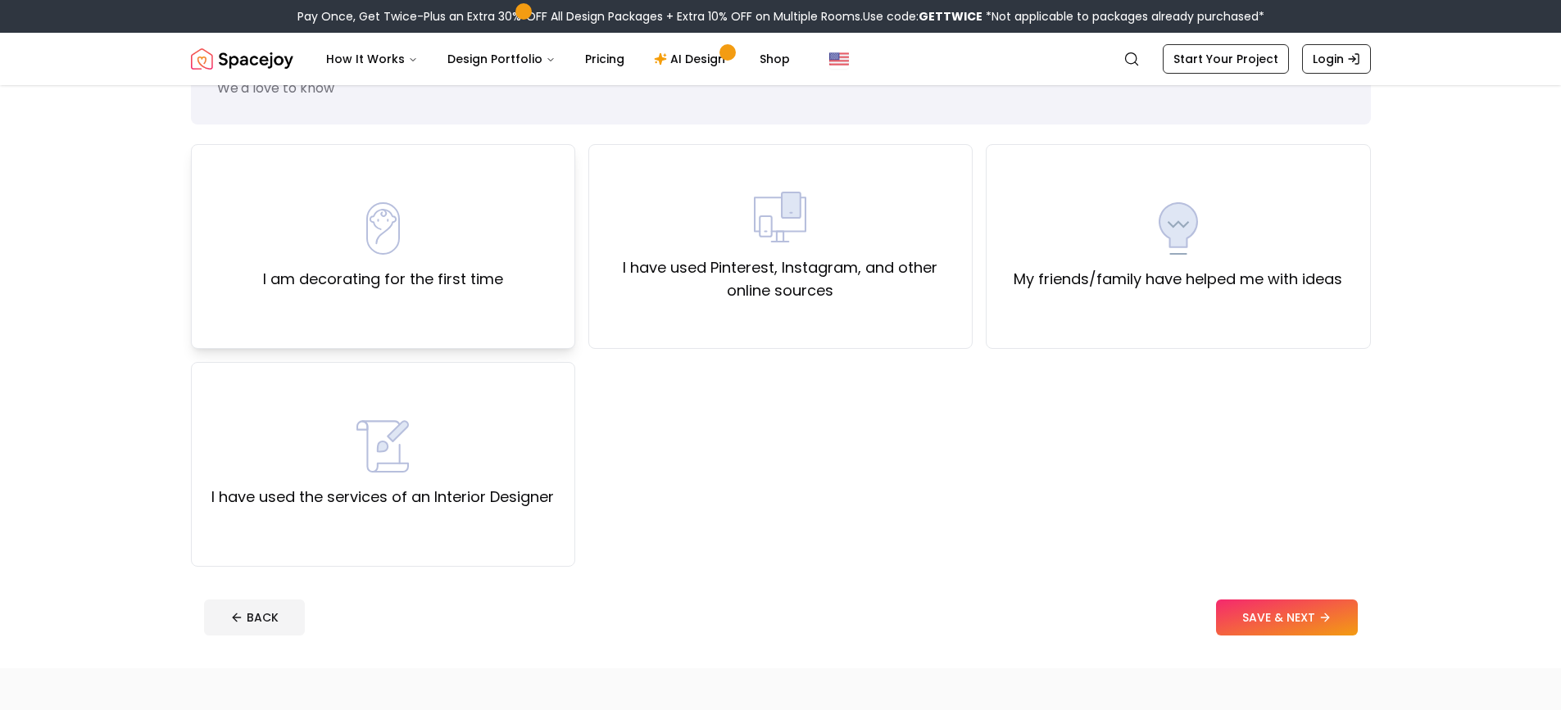
click at [430, 286] on label "I am decorating for the first time" at bounding box center [383, 279] width 240 height 23
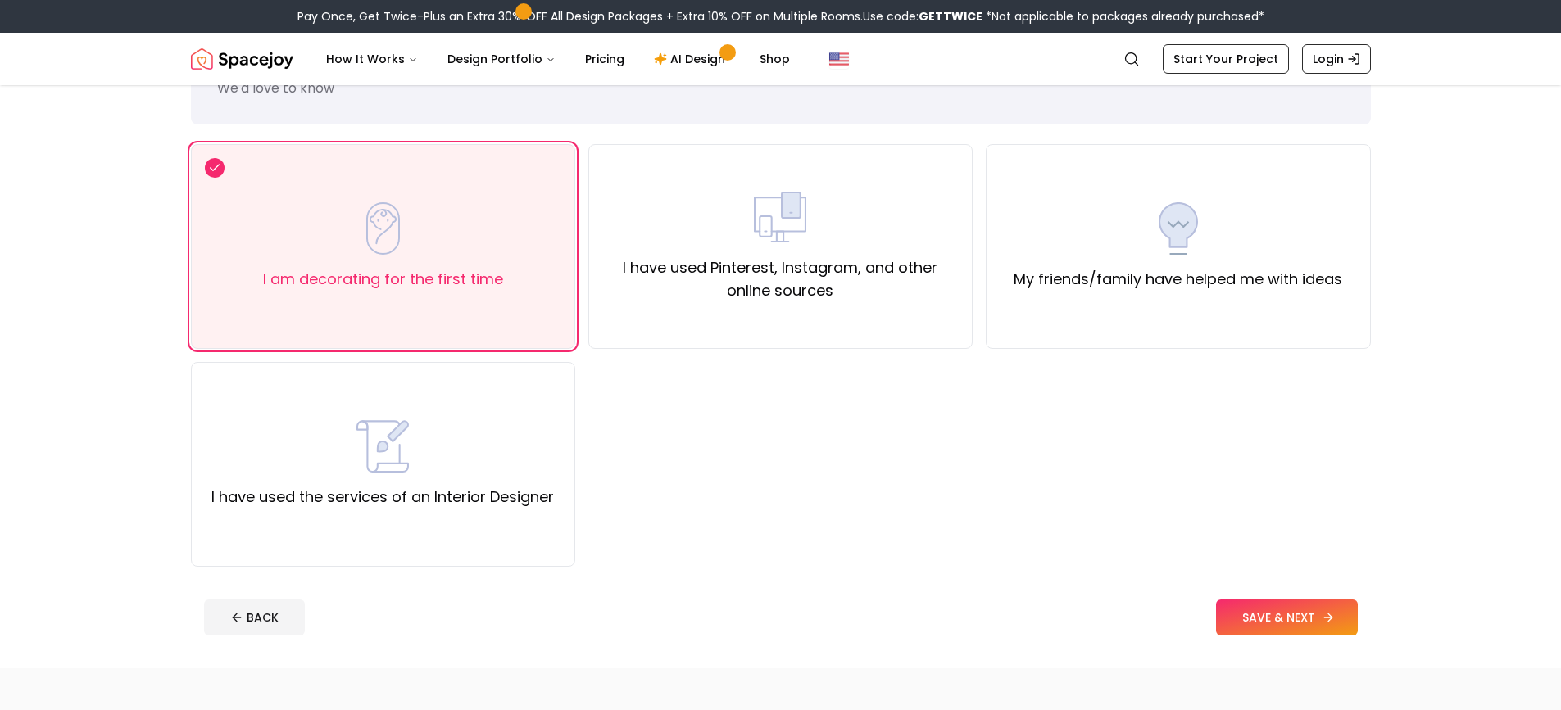
click at [1235, 609] on button "SAVE & NEXT" at bounding box center [1287, 618] width 142 height 36
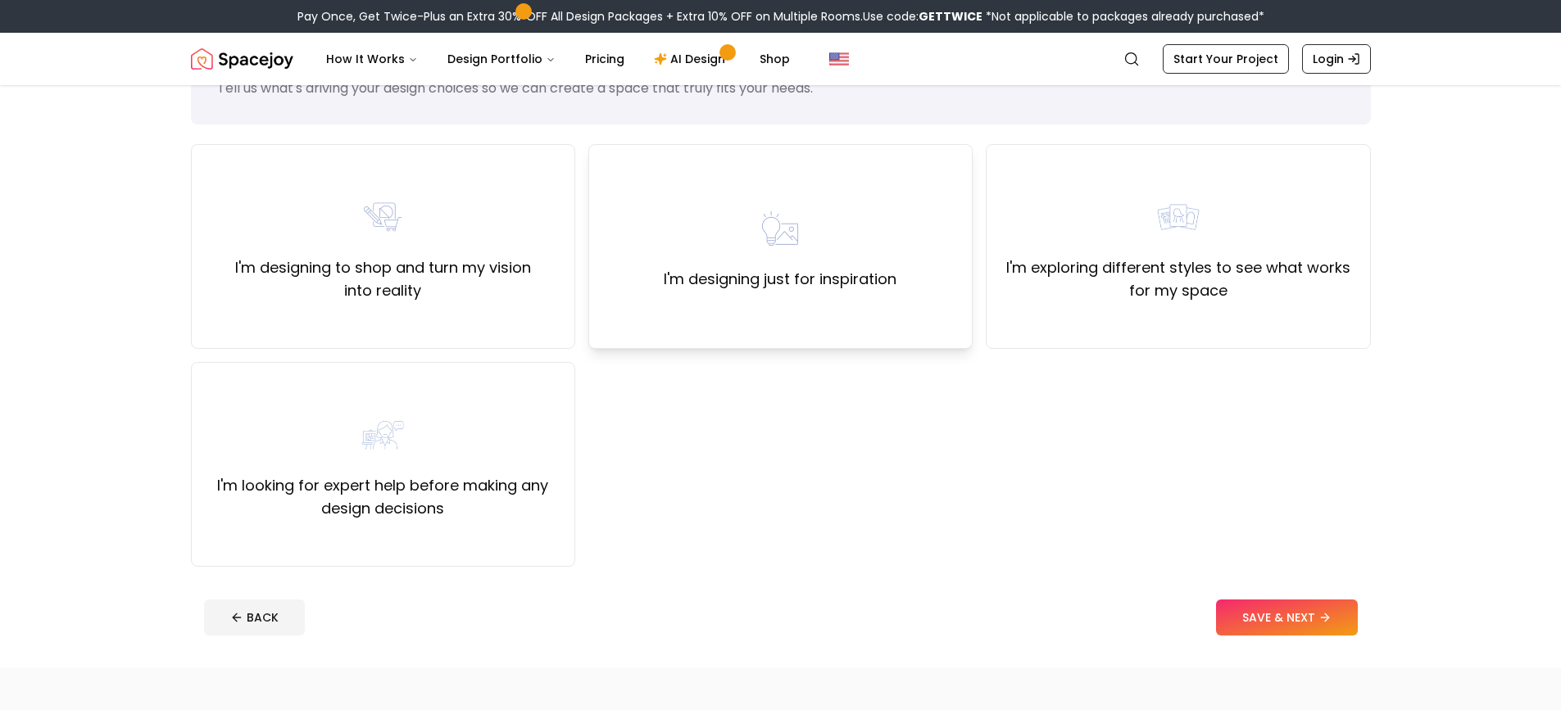
click at [875, 322] on div "I'm designing just for inspiration" at bounding box center [780, 246] width 384 height 205
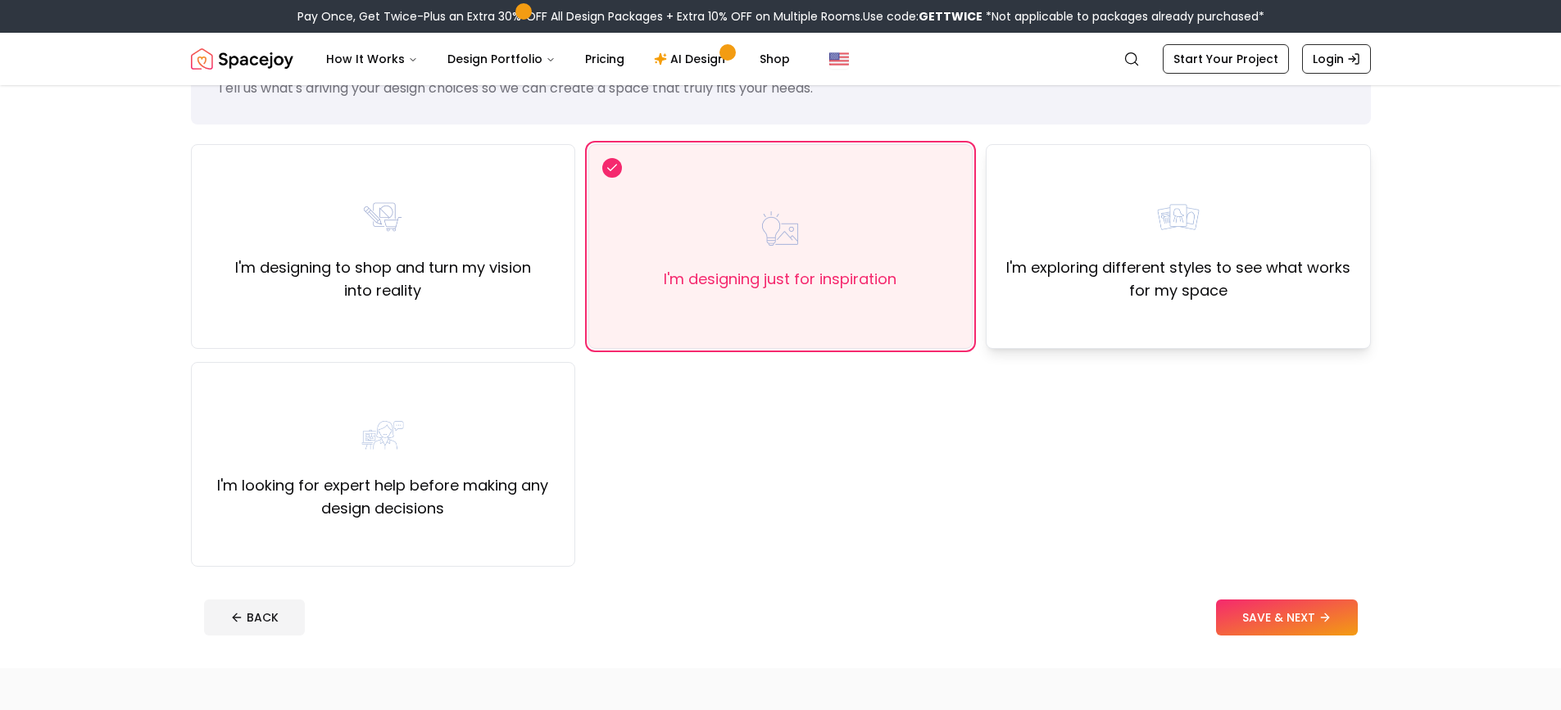
click at [1132, 317] on div "I'm exploring different styles to see what works for my space" at bounding box center [1178, 246] width 384 height 205
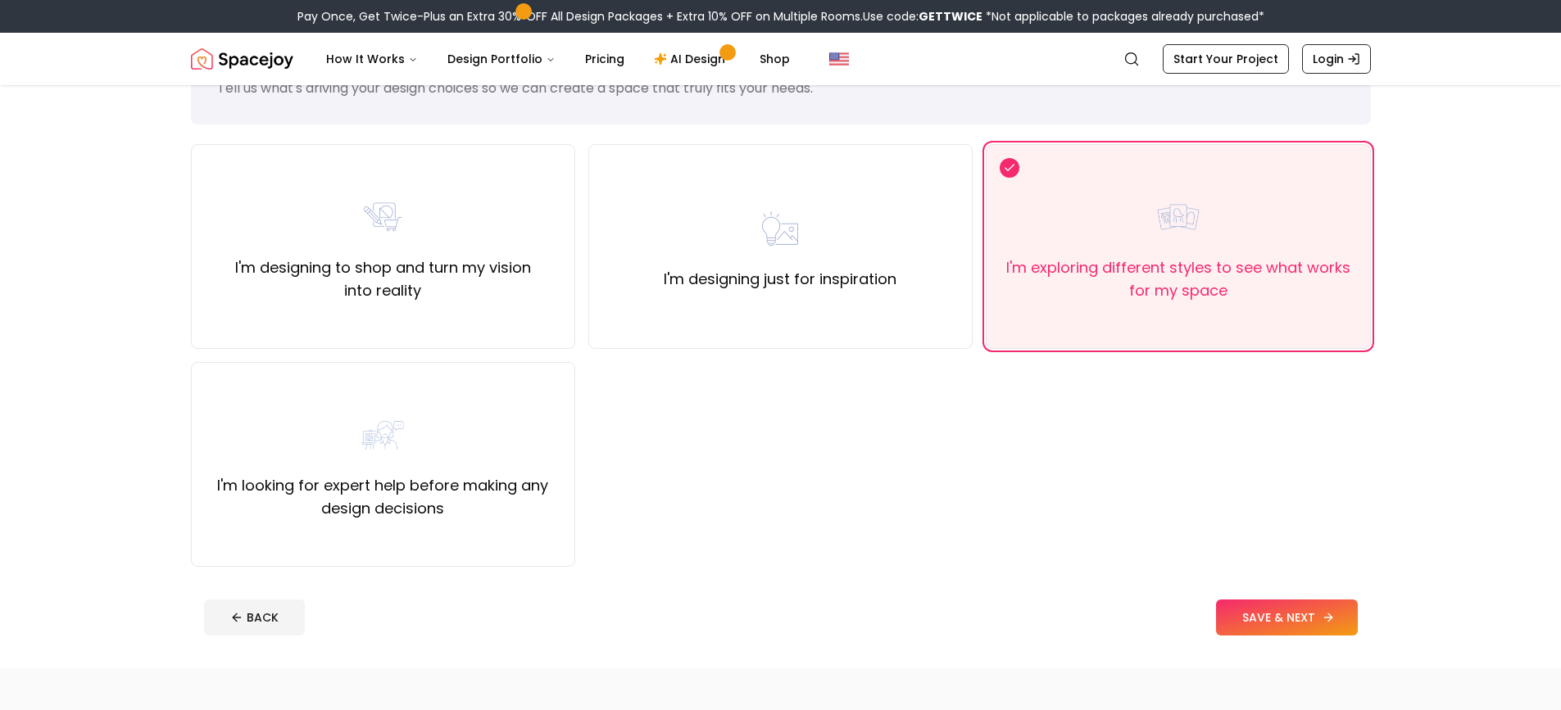
click at [1279, 608] on button "SAVE & NEXT" at bounding box center [1287, 618] width 142 height 36
